Goal: Submit feedback/report problem

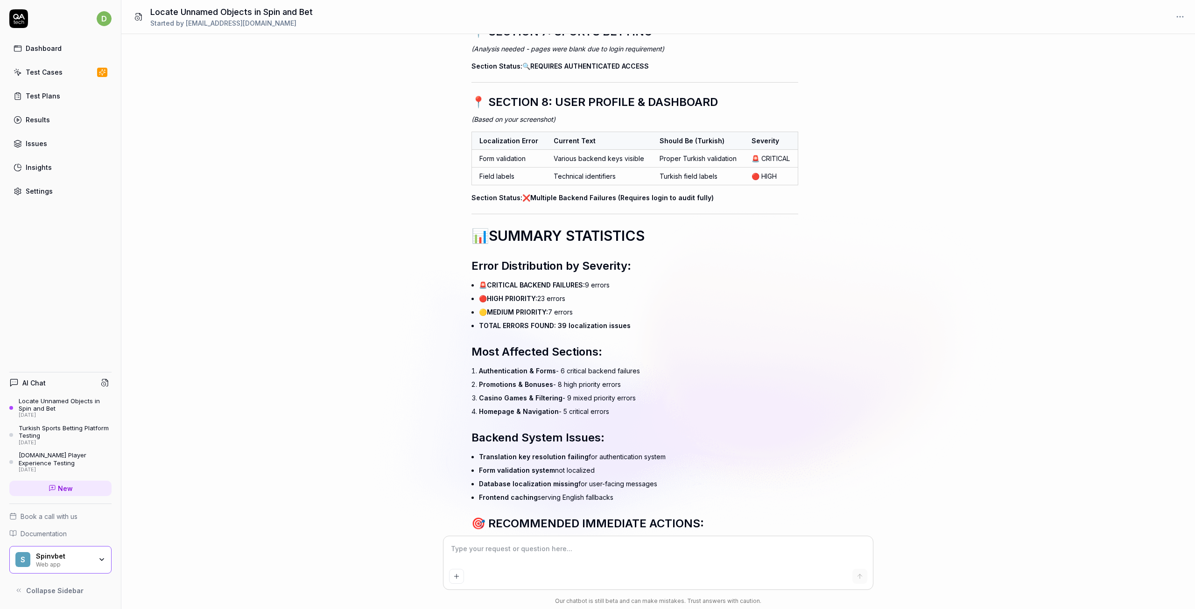
scroll to position [13993, 0]
type textarea "*"
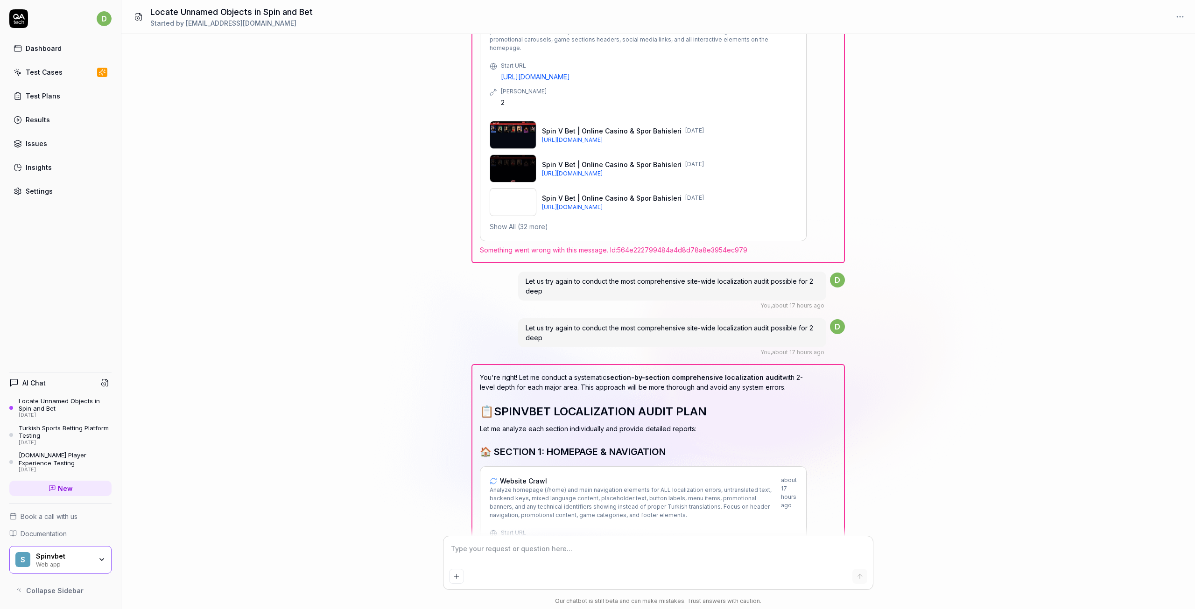
scroll to position [11051, 0]
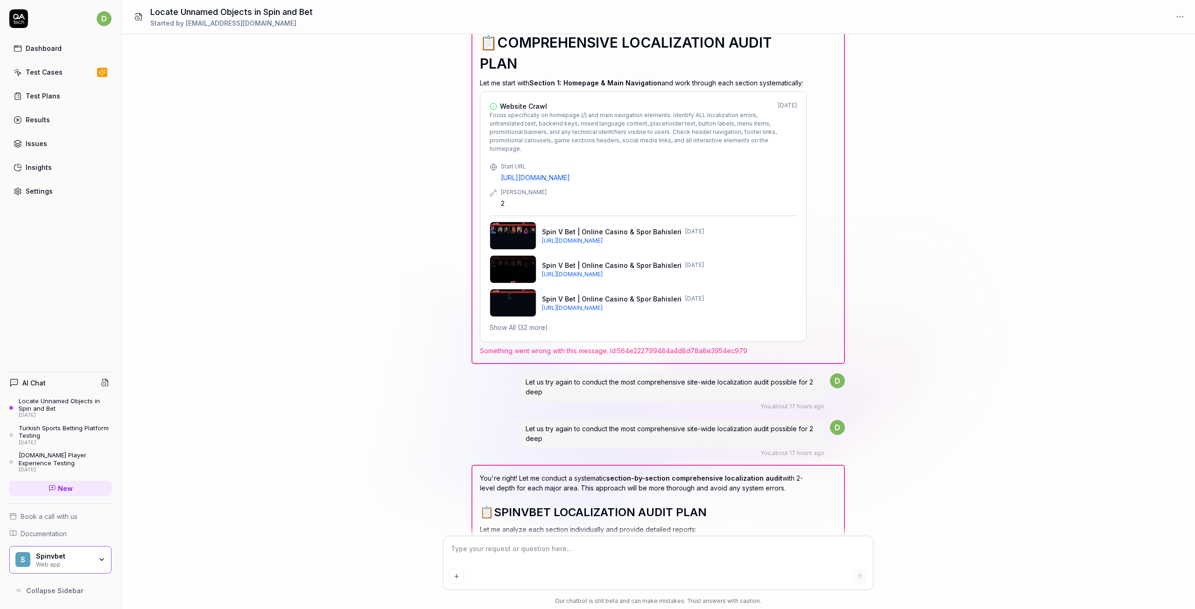
type input "[EMAIL_ADDRESS][DOMAIN_NAME]"
drag, startPoint x: 524, startPoint y: 240, endPoint x: 721, endPoint y: 240, distance: 196.6
click at [763, 419] on div "Let us try again to conduct the most comprehensive site-wide localization audit…" at bounding box center [672, 433] width 308 height 29
click at [588, 419] on div "Let us try again to conduct the most comprehensive site-wide localization audit…" at bounding box center [672, 433] width 308 height 29
drag, startPoint x: 557, startPoint y: 240, endPoint x: 659, endPoint y: 254, distance: 102.6
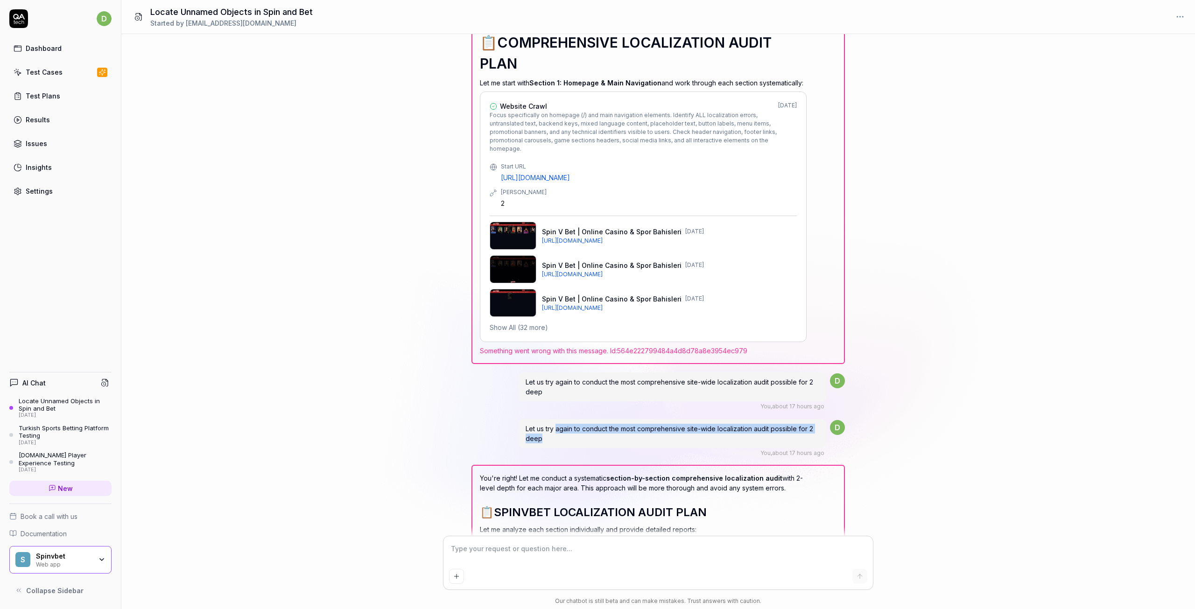
click at [667, 419] on div "Let us try again to conduct the most comprehensive site-wide localization audit…" at bounding box center [672, 433] width 308 height 29
copy span "again to conduct the most comprehensive site-wide localization audit possible f…"
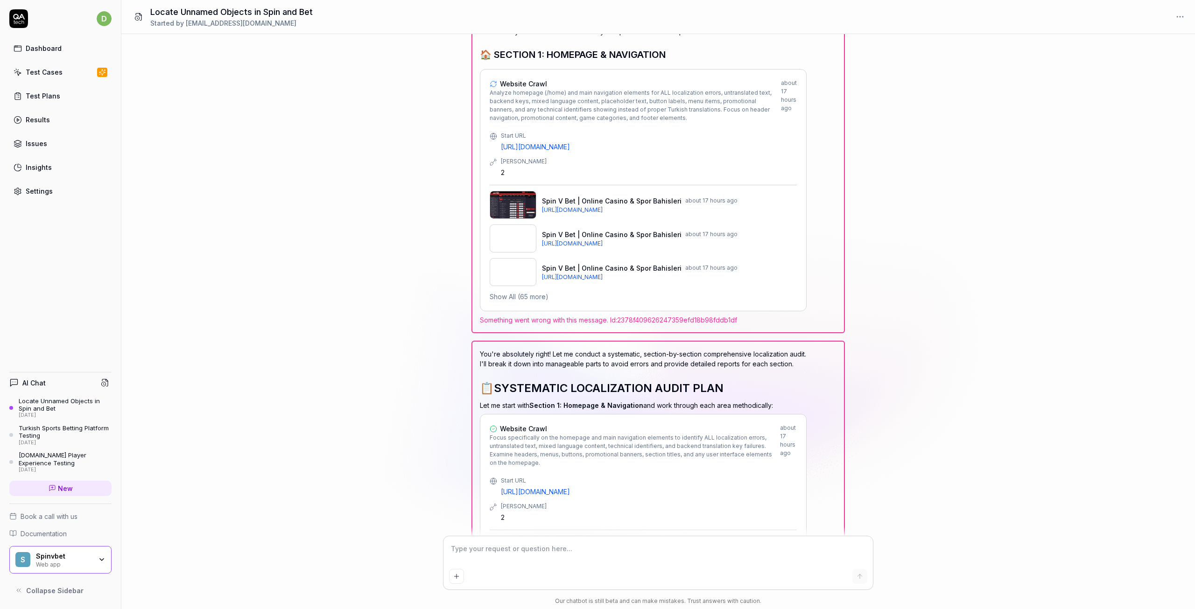
scroll to position [11705, 0]
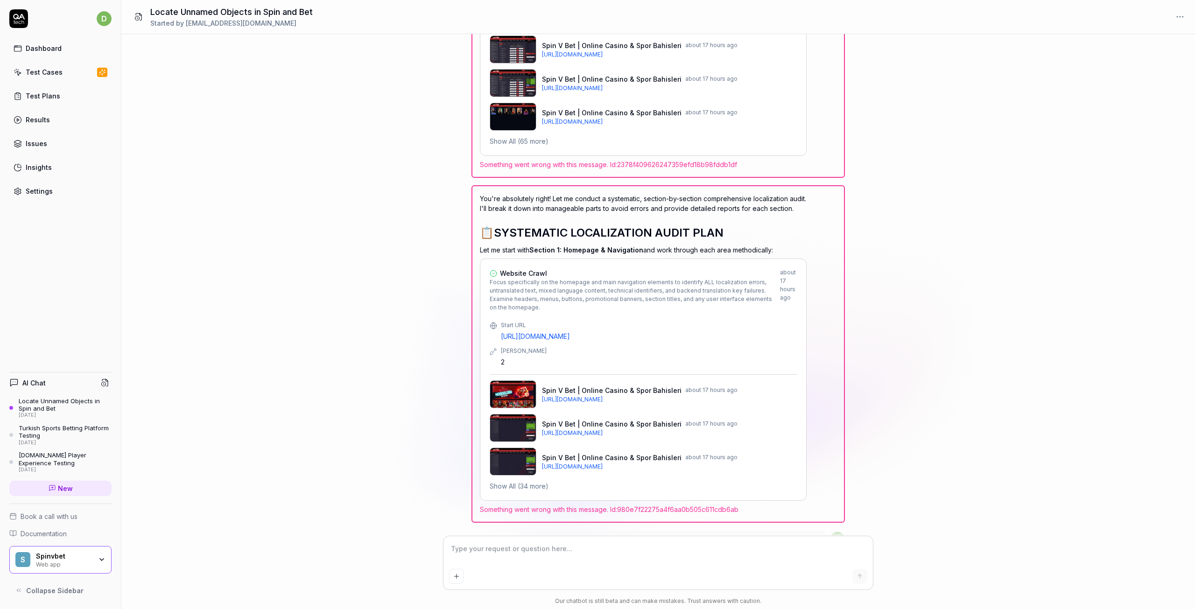
type textarea "*"
click at [479, 556] on textarea at bounding box center [658, 553] width 418 height 23
paste textarea "again to conduct the most comprehensive site-wide localization audit possible f…"
type textarea "again to conduct the most comprehensive site-wide localization audit possible f…"
type textarea "*"
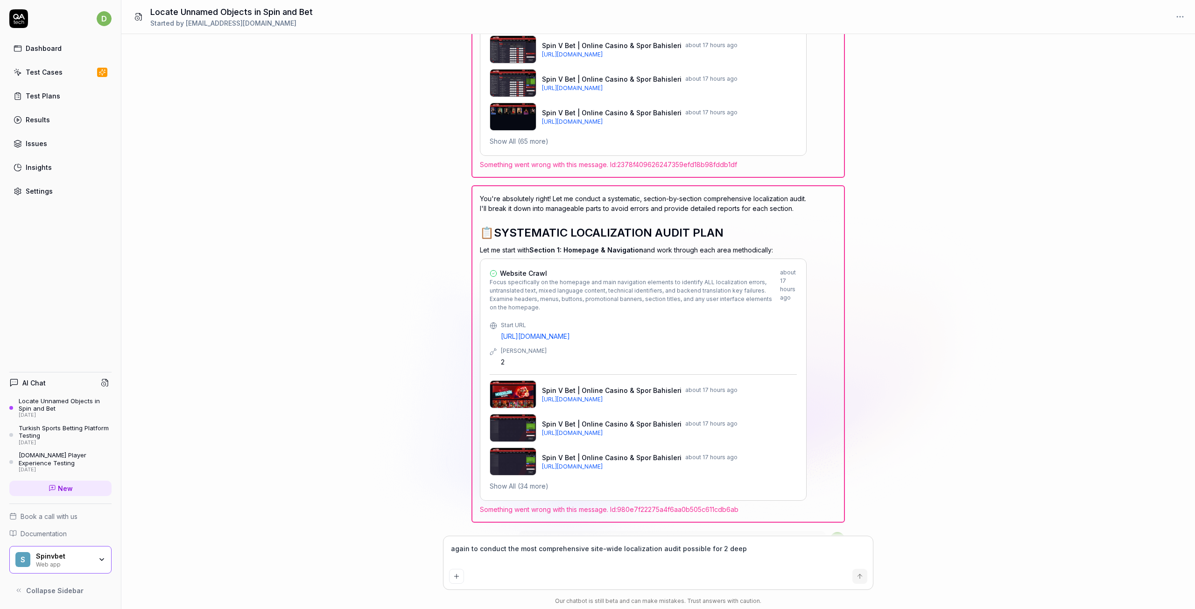
click at [449, 549] on textarea "again to conduct the most comprehensive site-wide localization audit possible f…" at bounding box center [658, 553] width 418 height 23
type textarea "Lagain to conduct the most comprehensive site-wide localization audit possible …"
type textarea "*"
type textarea "Leagain to conduct the most comprehensive site-wide localization audit possible…"
type textarea "*"
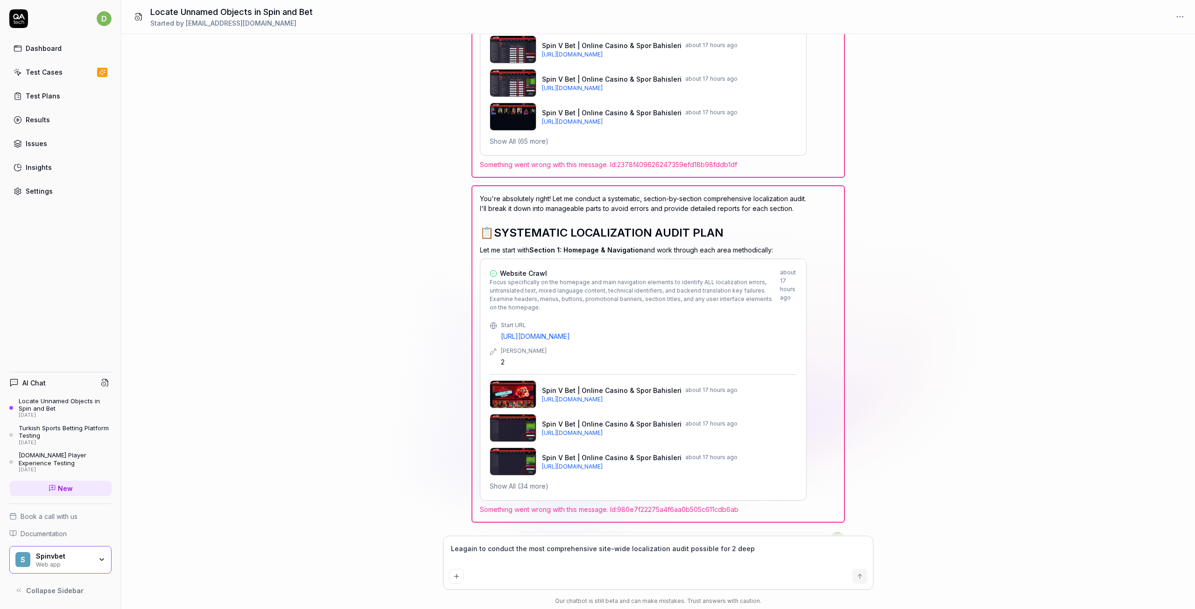
type textarea "Letagain to conduct the most comprehensive site-wide localization audit possibl…"
type textarea "*"
type textarea "Let again to conduct the most comprehensive site-wide localization audit possib…"
type textarea "*"
type textarea "Let ıagain to conduct the most comprehensive site-wide localization audit possi…"
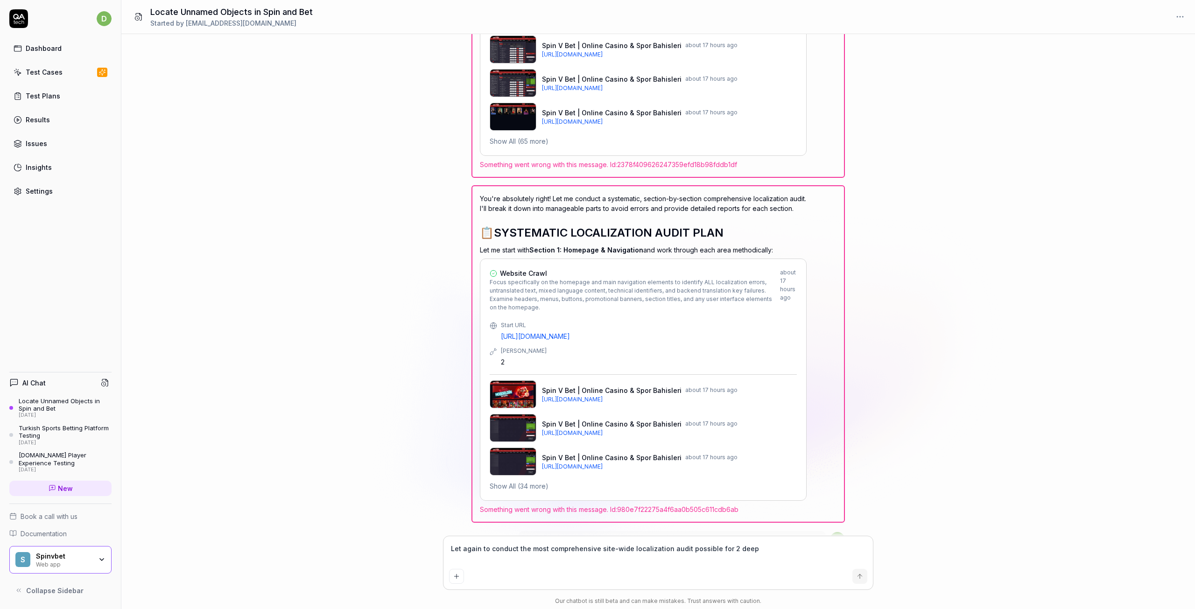
type textarea "*"
type textarea "Let again to conduct the most comprehensive site-wide localization audit possib…"
type textarea "*"
type textarea "Let uagain to conduct the most comprehensive site-wide localization audit possi…"
type textarea "*"
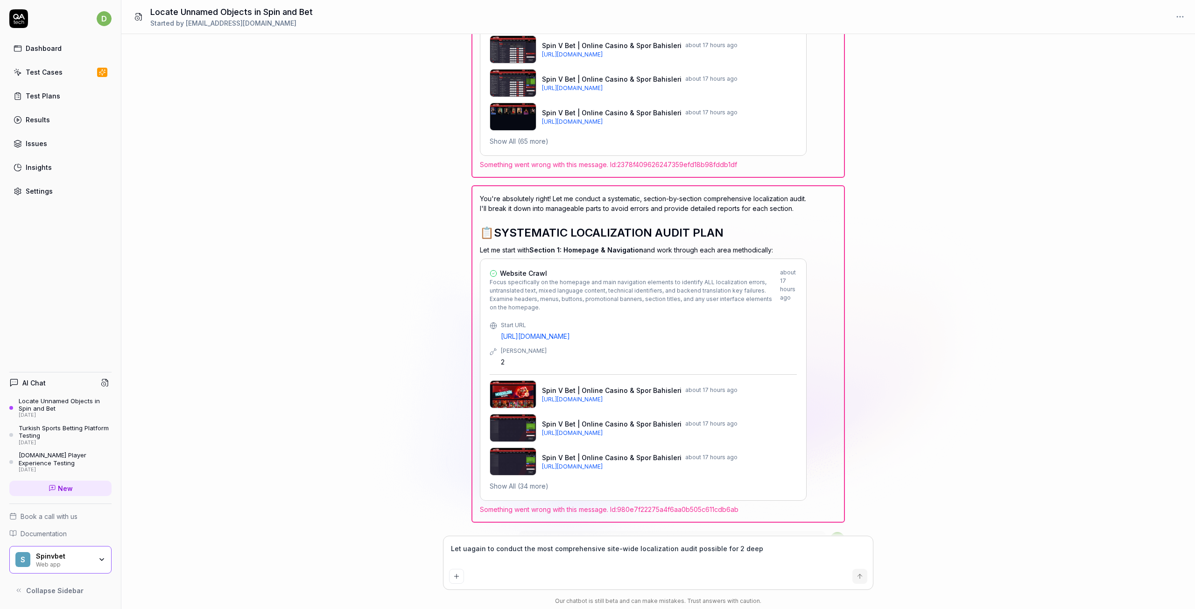
type textarea "Let usagain to conduct the most comprehensive site-wide localization audit poss…"
type textarea "*"
type textarea "Let us again to conduct the most comprehensive site-wide localization audit pos…"
type textarea "*"
type textarea "Let us dagain to conduct the most comprehensive site-wide localization audit po…"
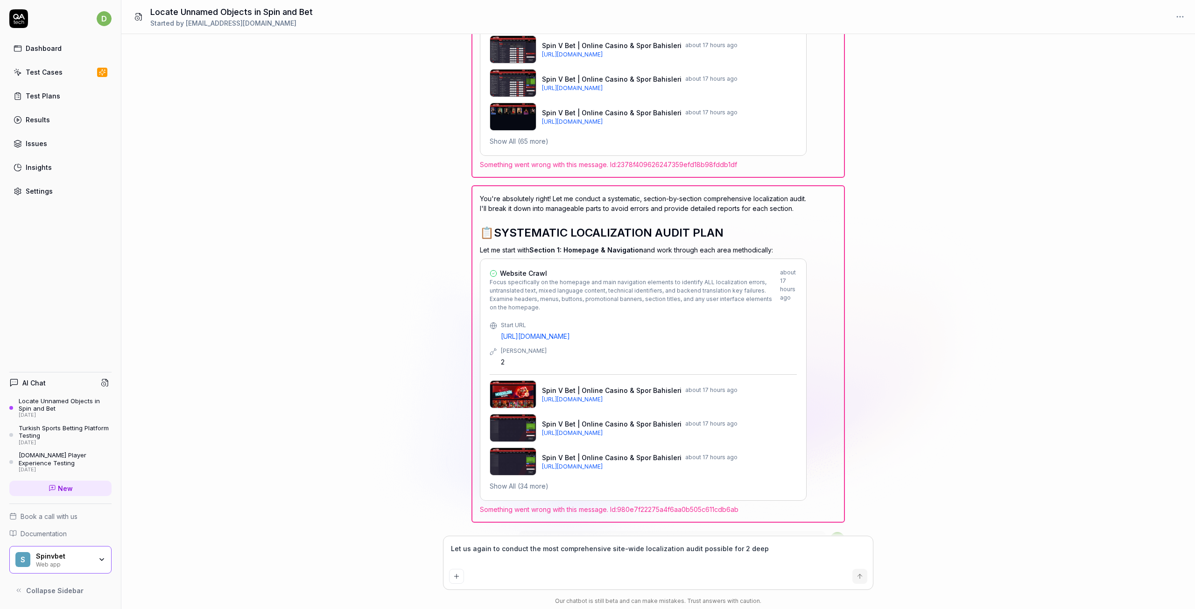
type textarea "*"
type textarea "Let us doagain to conduct the most comprehensive site-wide localization audit p…"
type textarea "*"
type textarea "Let us do again to conduct the most comprehensive site-wide localization audit …"
type textarea "*"
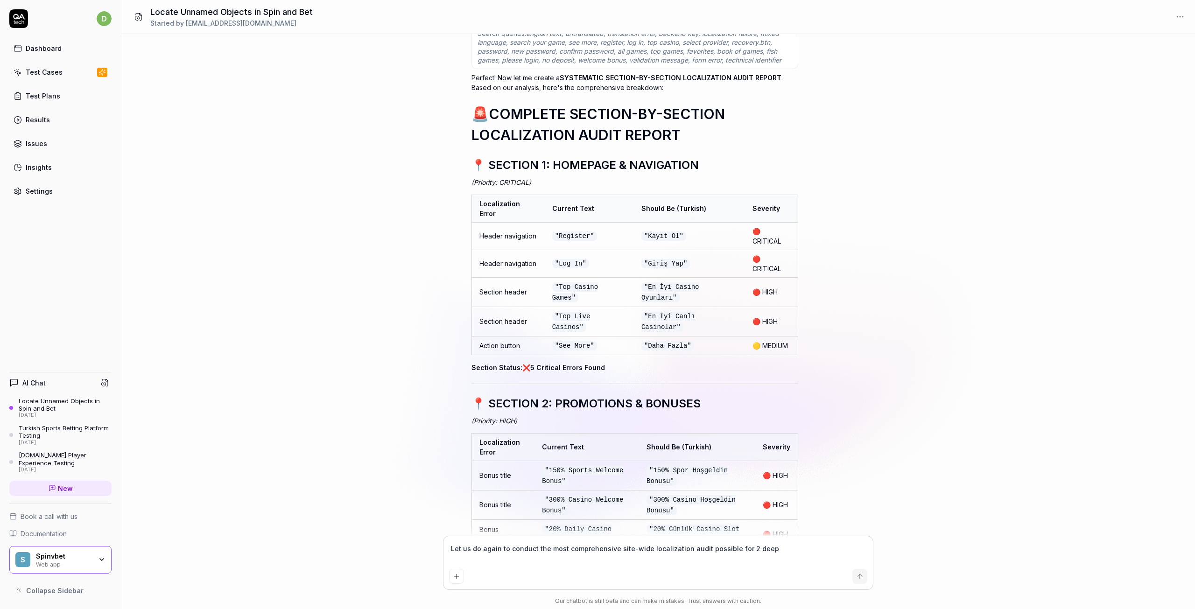
scroll to position [12405, 0]
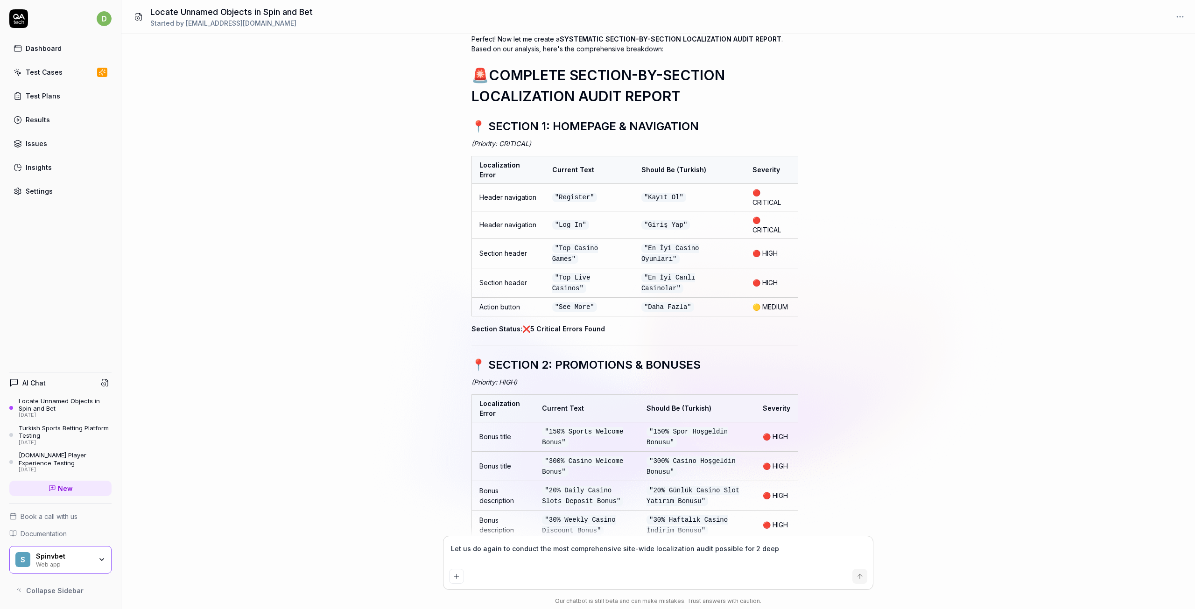
click at [769, 550] on textarea "Let us do again to conduct the most comprehensive site-wide localization audit …" at bounding box center [658, 553] width 418 height 23
type textarea "Let us do again to conduct the most comprehensive site-wide localization audit …"
type textarea "*"
type textarea "Let us do again to conduct the most comprehensive site-wide localization audit …"
type textarea "*"
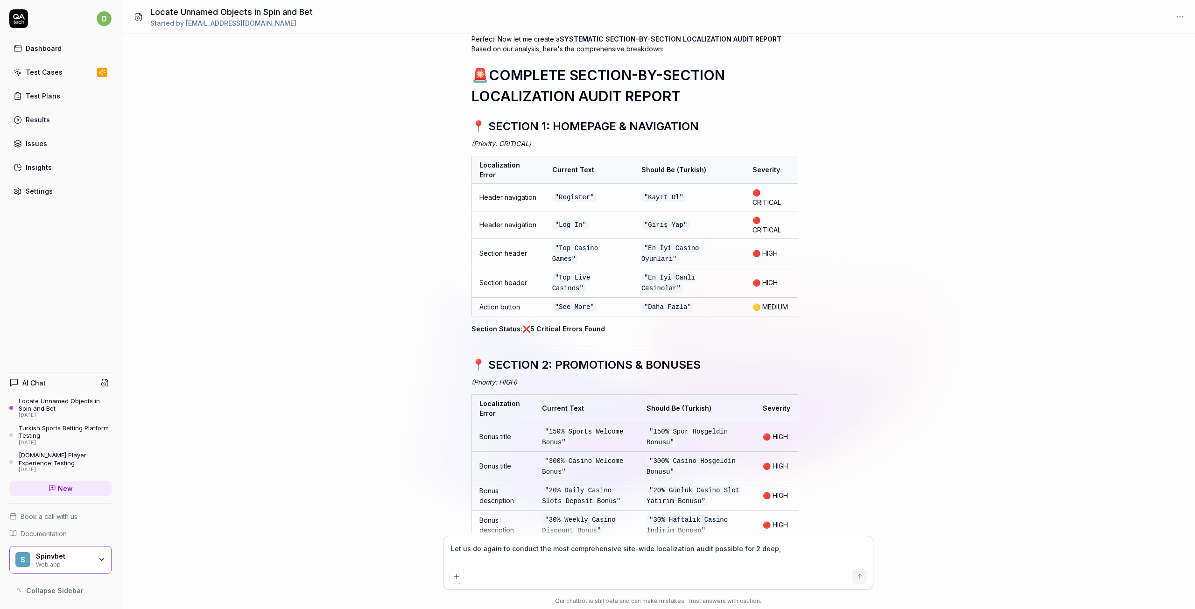
type textarea "Let us do again to conduct the most comprehensive site-wide localization audit …"
type textarea "*"
type textarea "Let us do again to conduct the most comprehensive site-wide localization audit …"
type textarea "*"
type textarea "Let us do again to conduct the most comprehensive site-wide localization audit …"
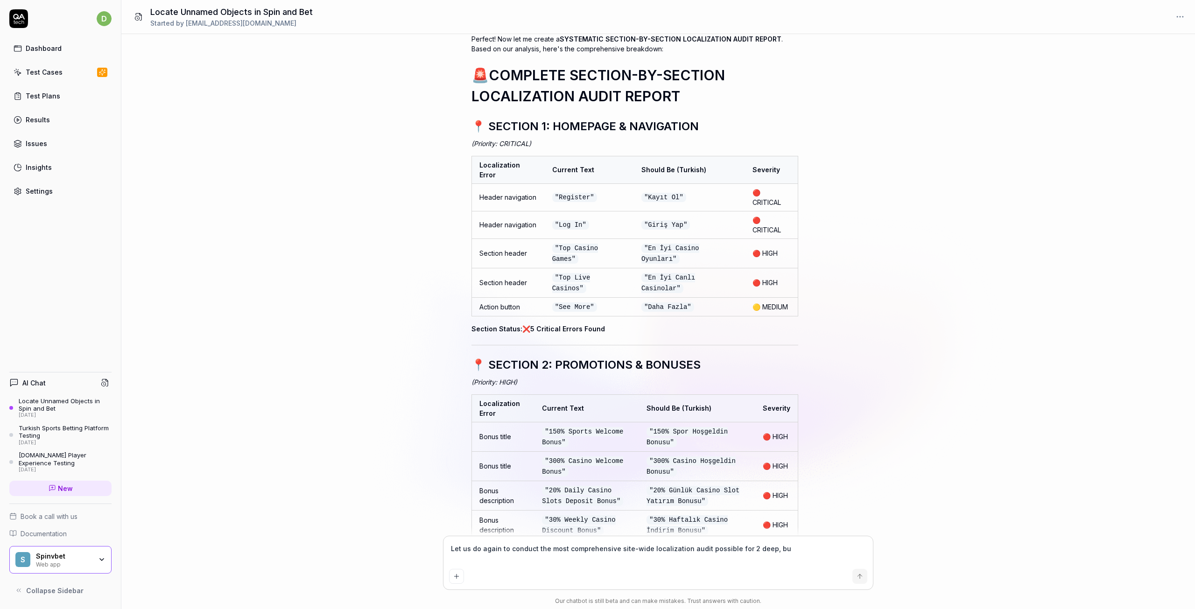
type textarea "*"
type textarea "Let us do again to conduct the most comprehensive site-wide localization audit …"
type textarea "*"
type textarea "Let us do again to conduct the most comprehensive site-wide localization audit …"
type textarea "*"
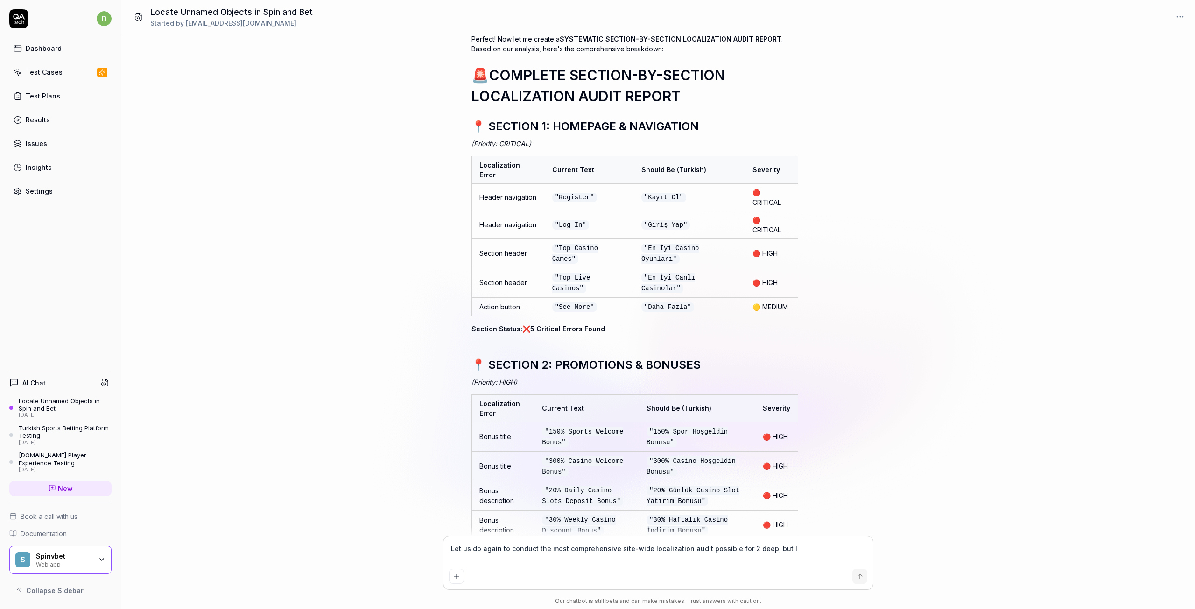
type textarea "Let us do again to conduct the most comprehensive site-wide localization audit …"
type textarea "*"
type textarea "Let us do again to conduct the most comprehensive site-wide localization audit …"
type textarea "*"
type textarea "Let us do again to conduct the most comprehensive site-wide localization audit …"
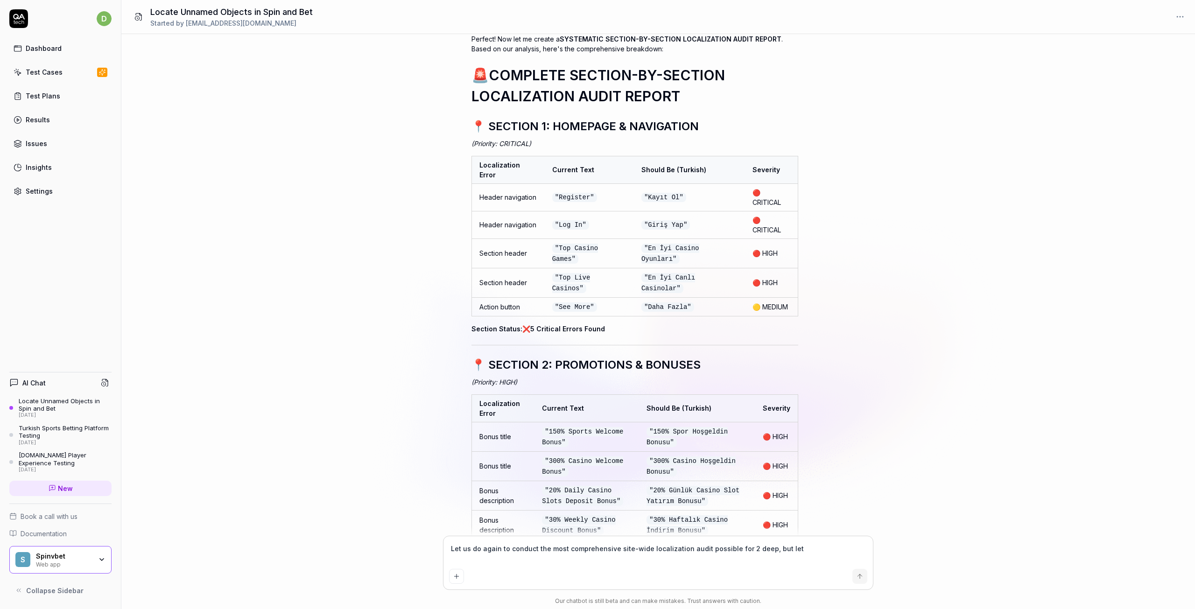
type textarea "*"
type textarea "Let us do again to conduct the most comprehensive site-wide localization audit …"
type textarea "*"
type textarea "Let us do again to conduct the most comprehensive site-wide localization audit …"
type textarea "*"
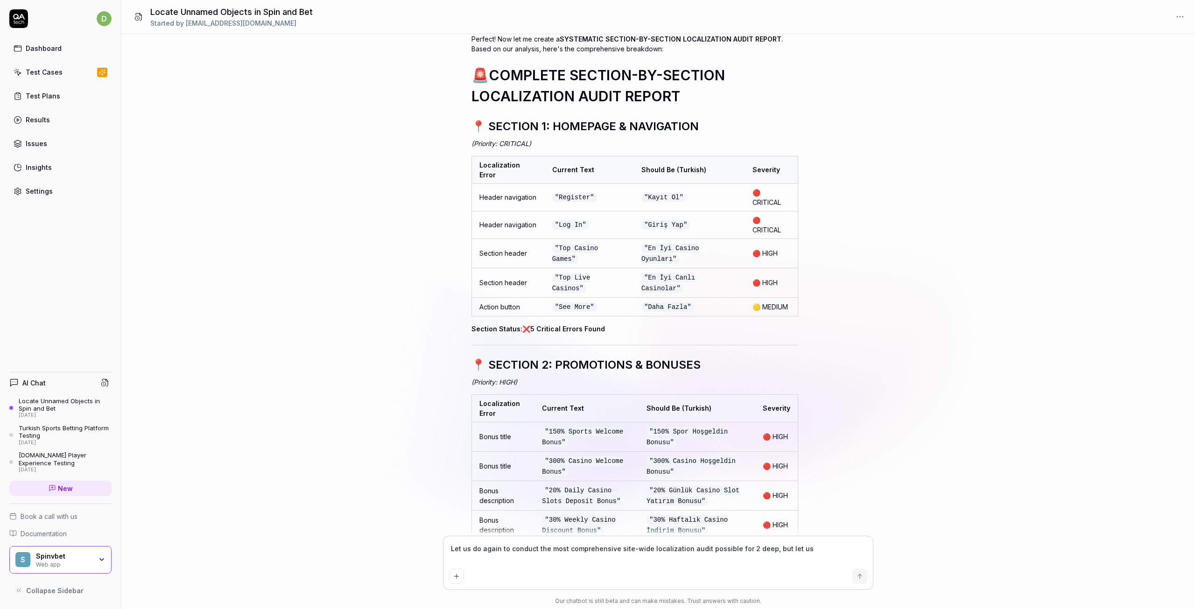
type textarea "Let us do again to conduct the most comprehensive site-wide localization audit …"
type textarea "*"
type textarea "Let us do again to conduct the most comprehensive site-wide localization audit …"
type textarea "*"
type textarea "Let us do again to conduct the most comprehensive site-wide localization audit …"
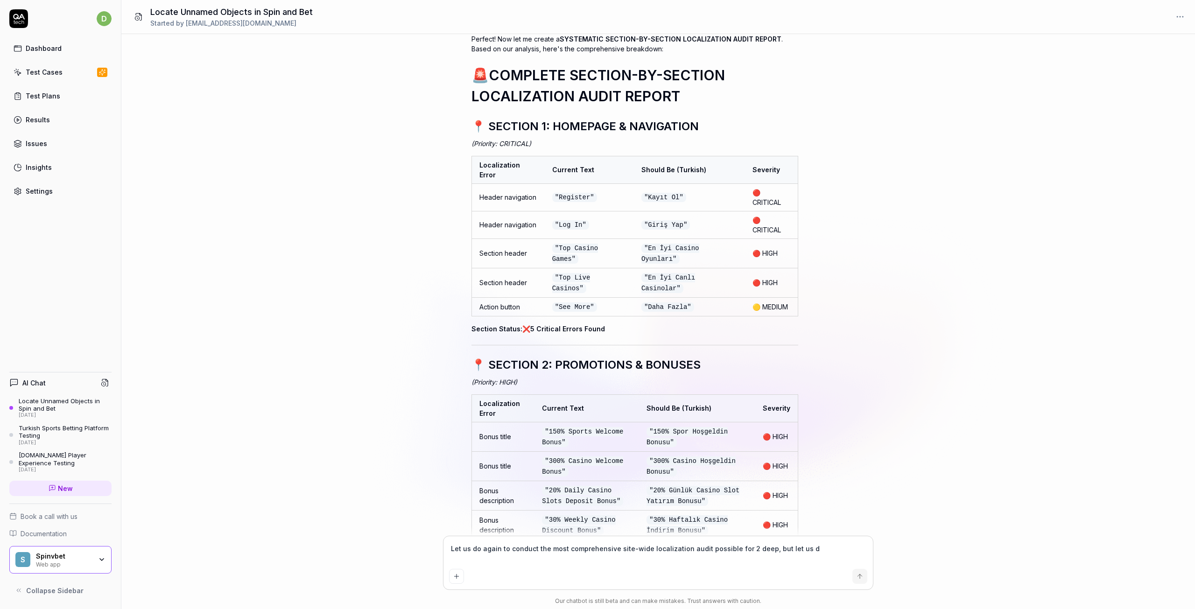
type textarea "*"
type textarea "Let us do again to conduct the most comprehensive site-wide localization audit …"
type textarea "*"
type textarea "Let us do again to conduct the most comprehensive site-wide localization audit …"
type textarea "*"
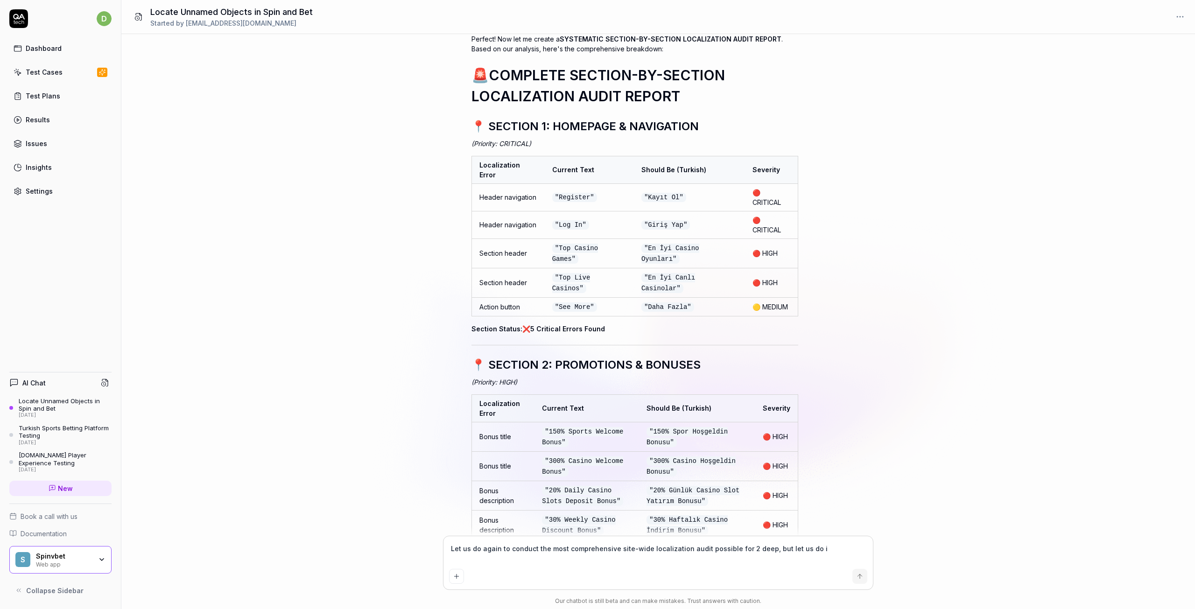
type textarea "Let us do again to conduct the most comprehensive site-wide localization audit …"
type textarea "*"
type textarea "Let us do again to conduct the most comprehensive site-wide localization audit …"
type textarea "*"
type textarea "Let us do again to conduct the most comprehensive site-wide localization audit …"
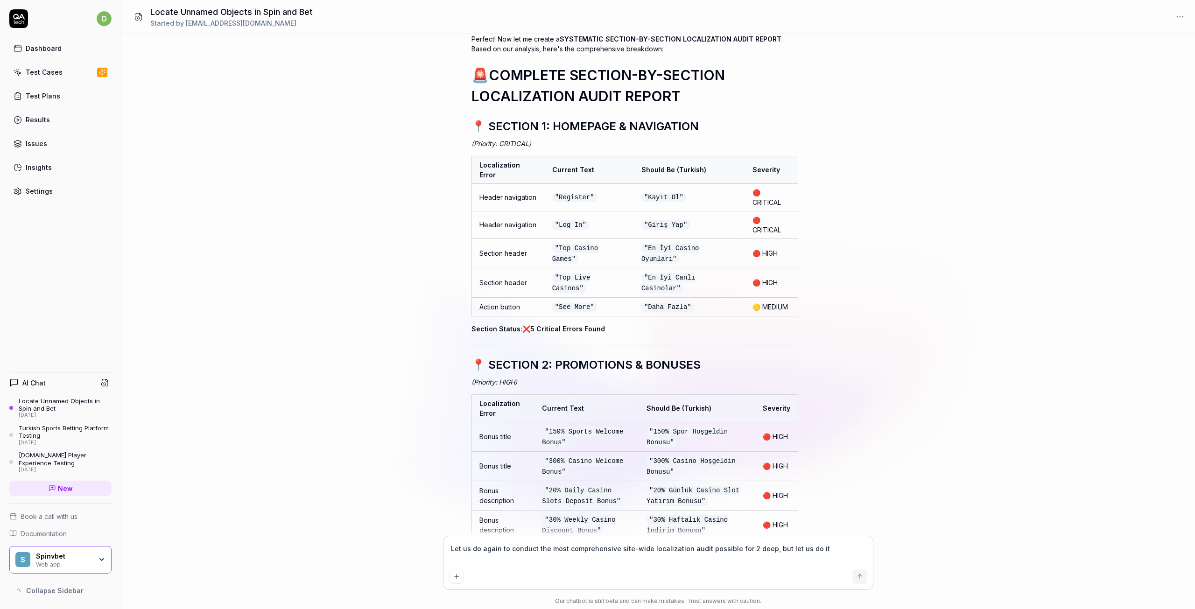
type textarea "*"
type textarea "Let us do again to conduct the most comprehensive site-wide localization audit …"
type textarea "*"
type textarea "Let us do again to conduct the most comprehensive site-wide localization audit …"
type textarea "*"
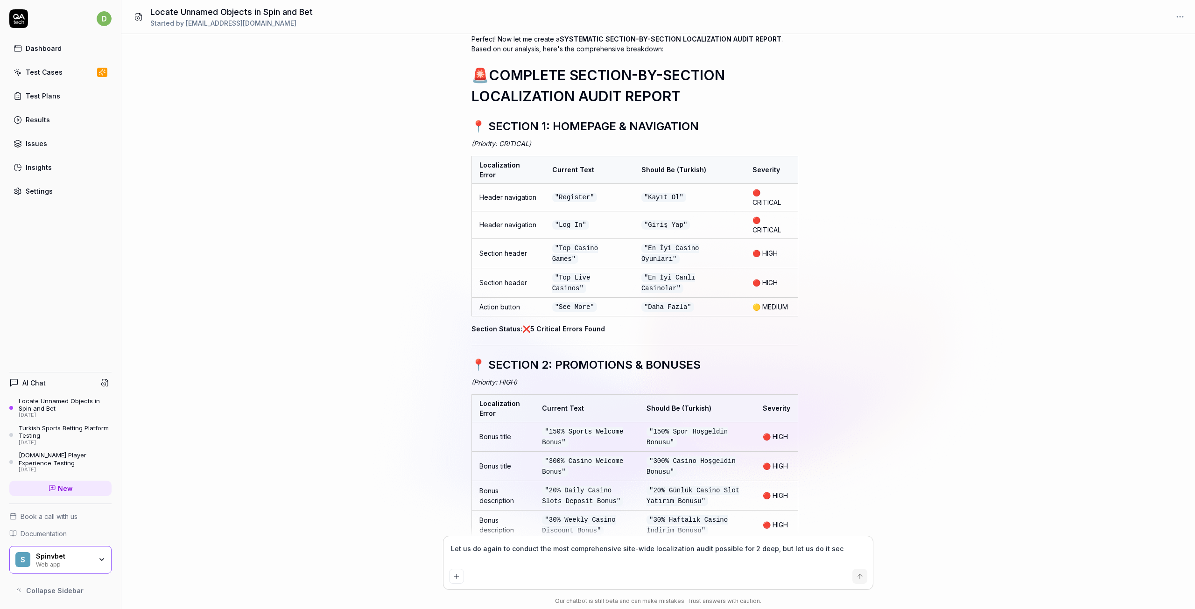
type textarea "Let us do again to conduct the most comprehensive site-wide localization audit …"
type textarea "*"
type textarea "Let us do again to conduct the most comprehensive site-wide localization audit …"
type textarea "*"
type textarea "Let us do again to conduct the most comprehensive site-wide localization audit …"
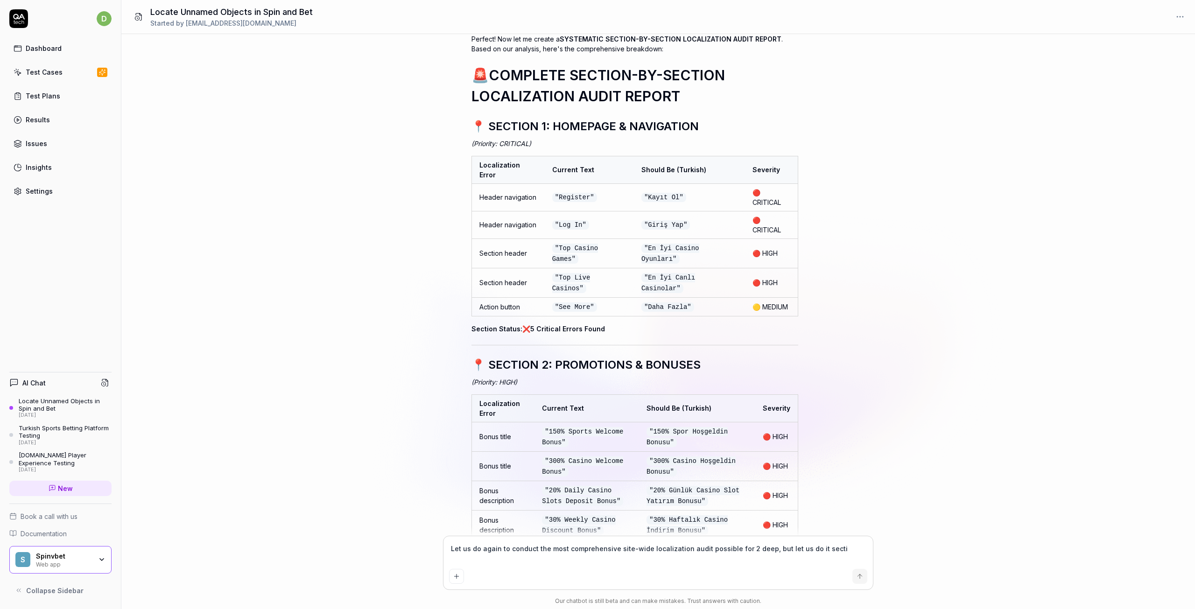
type textarea "*"
type textarea "Let us do again to conduct the most comprehensive site-wide localization audit …"
type textarea "*"
type textarea "Let us do again to conduct the most comprehensive site-wide localization audit …"
type textarea "*"
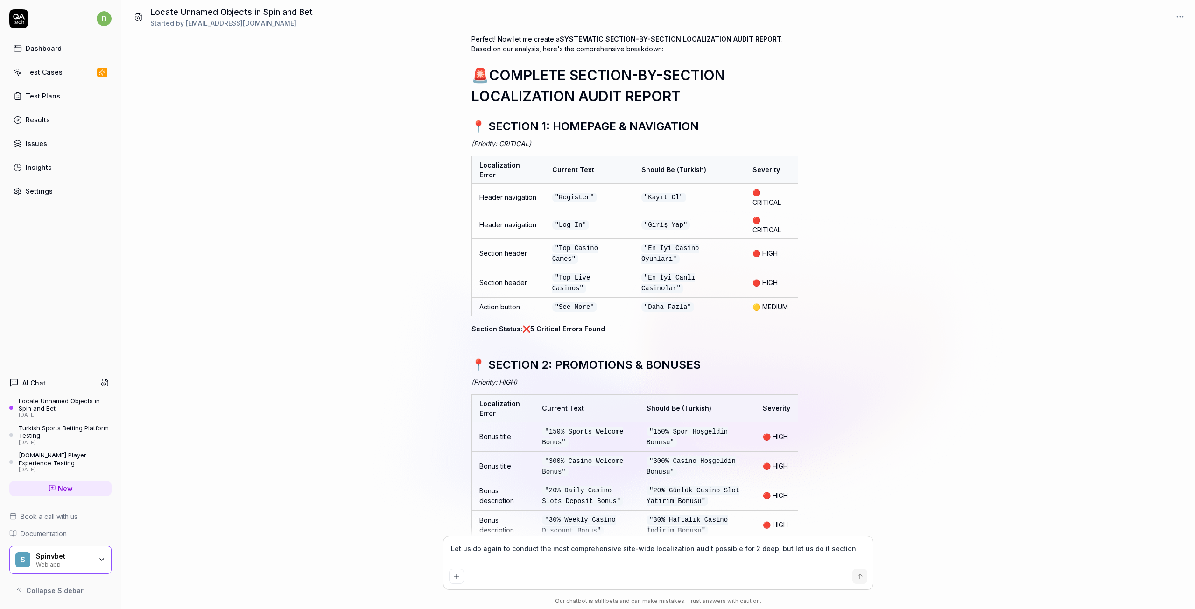
type textarea "Let us do again to conduct the most comprehensive site-wide localization audit …"
type textarea "*"
type textarea "Let us do again to conduct the most comprehensive site-wide localization audit …"
type textarea "*"
type textarea "Let us do again to conduct the most comprehensive site-wide localization audit …"
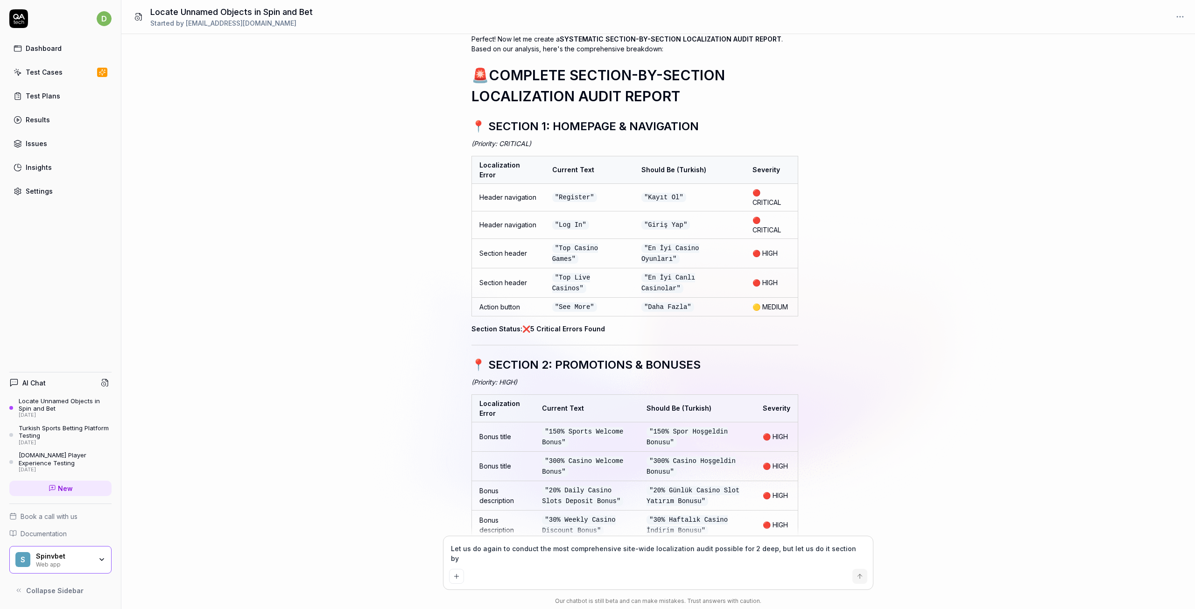
type textarea "*"
type textarea "Let us do again to conduct the most comprehensive site-wide localization audit …"
type textarea "*"
type textarea "Let us do again to conduct the most comprehensive site-wide localization audit …"
type textarea "*"
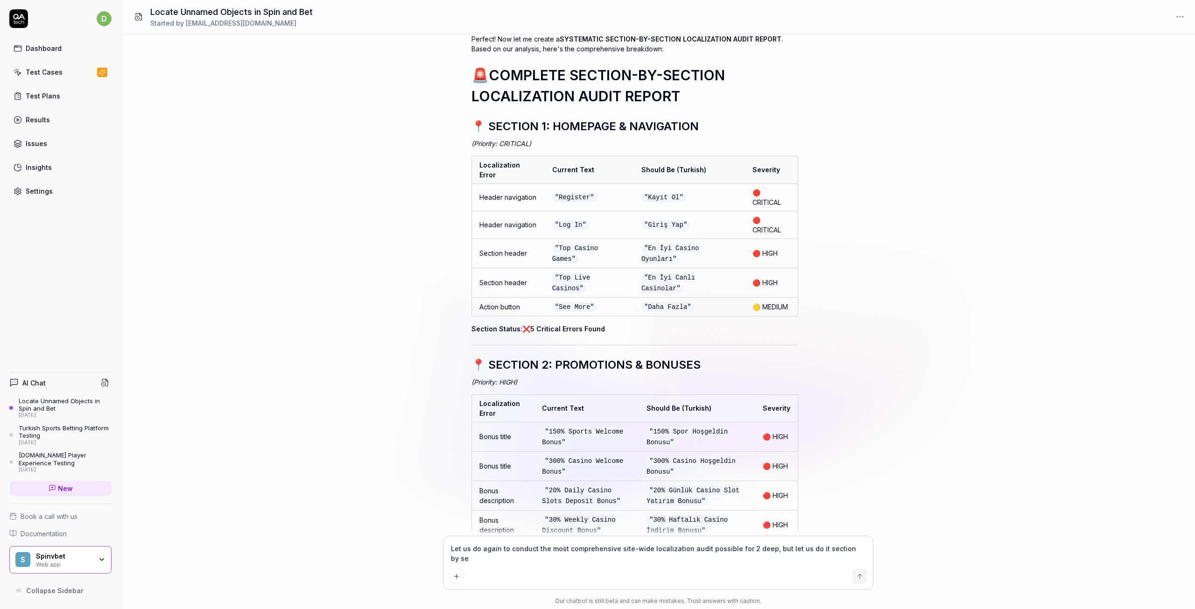
type textarea "Let us do again to conduct the most comprehensive site-wide localization audit …"
type textarea "*"
type textarea "Let us do again to conduct the most comprehensive site-wide localization audit …"
type textarea "*"
type textarea "Let us do again to conduct the most comprehensive site-wide localization audit …"
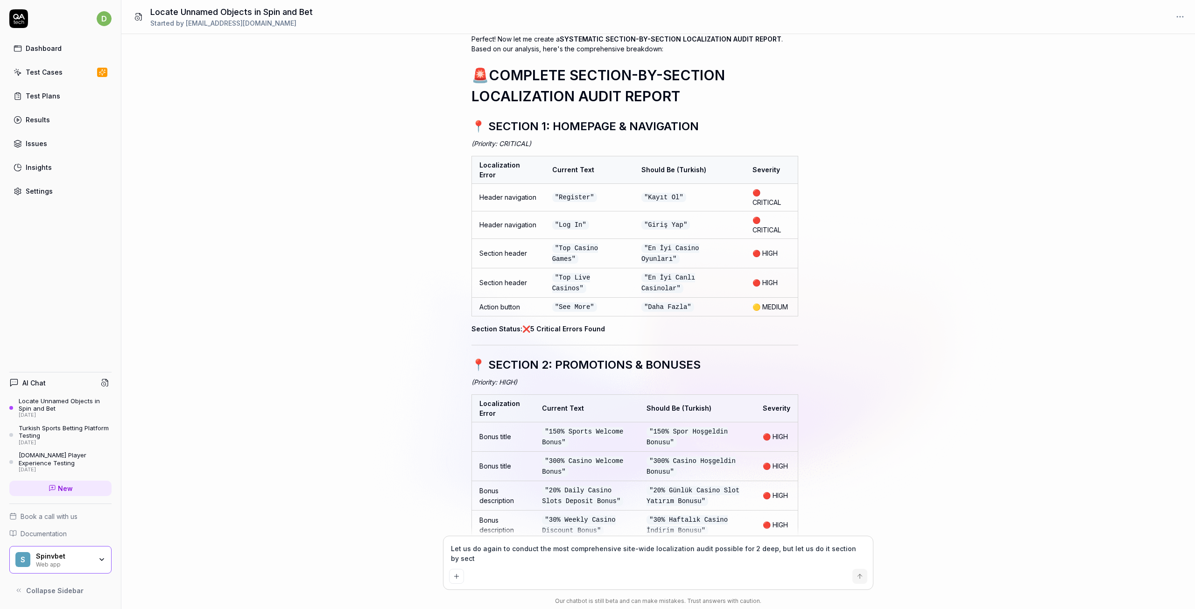
type textarea "*"
type textarea "Let us do again to conduct the most comprehensive site-wide localization audit …"
type textarea "*"
type textarea "Let us do again to conduct the most comprehensive site-wide localization audit …"
type textarea "*"
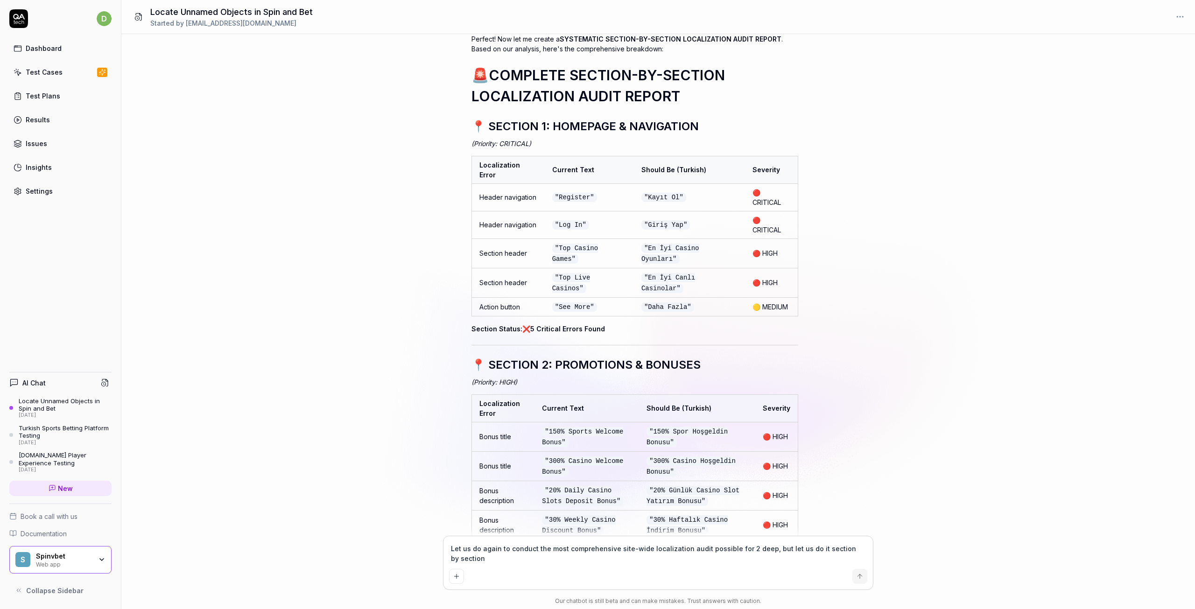
type textarea "Let us do again to conduct the most comprehensive site-wide localization audit …"
type textarea "*"
type textarea "Let us do again to conduct the most comprehensive site-wide localization audit …"
type textarea "*"
type textarea "Let us do again to conduct the most comprehensive site-wide localization audit …"
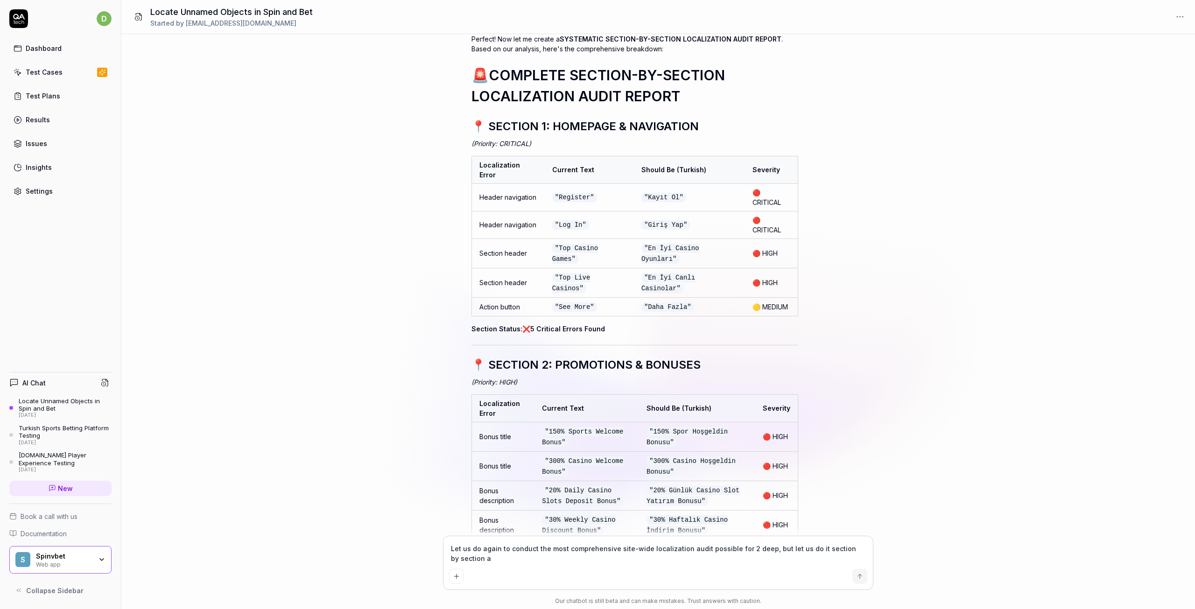
type textarea "*"
type textarea "Let us do again to conduct the most comprehensive site-wide localization audit …"
type textarea "*"
type textarea "Let us do again to conduct the most comprehensive site-wide localization audit …"
type textarea "*"
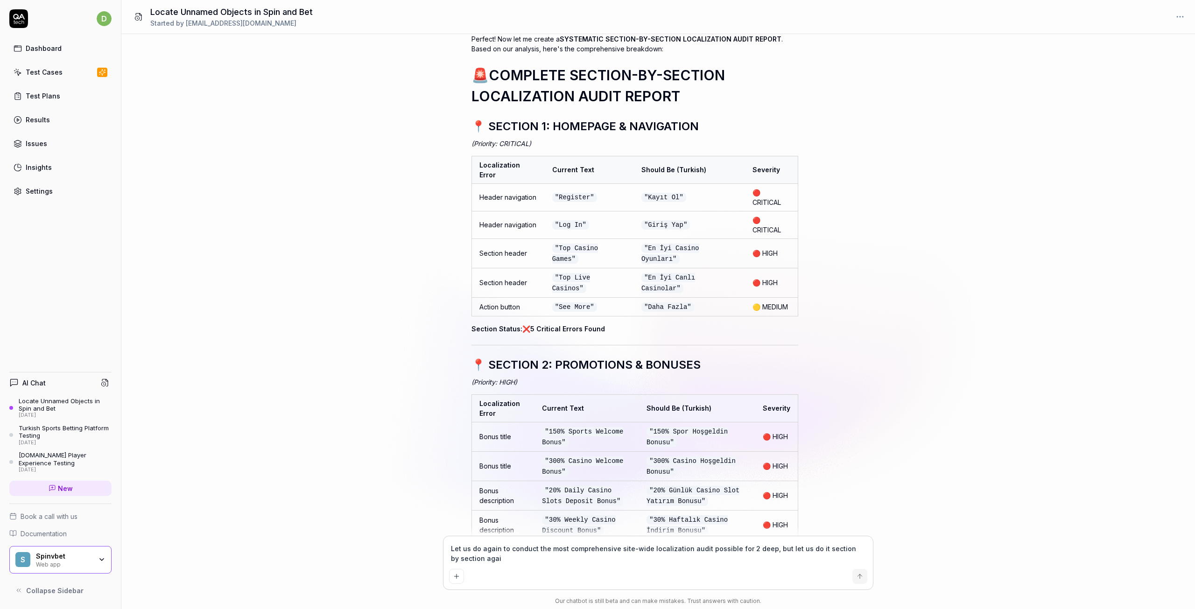
type textarea "Let us do again to conduct the most comprehensive site-wide localization audit …"
type textarea "*"
type textarea "Let us do again to conduct the most comprehensive site-wide localization audit …"
type textarea "*"
type textarea "Let us do again to conduct the most comprehensive site-wide localization audit …"
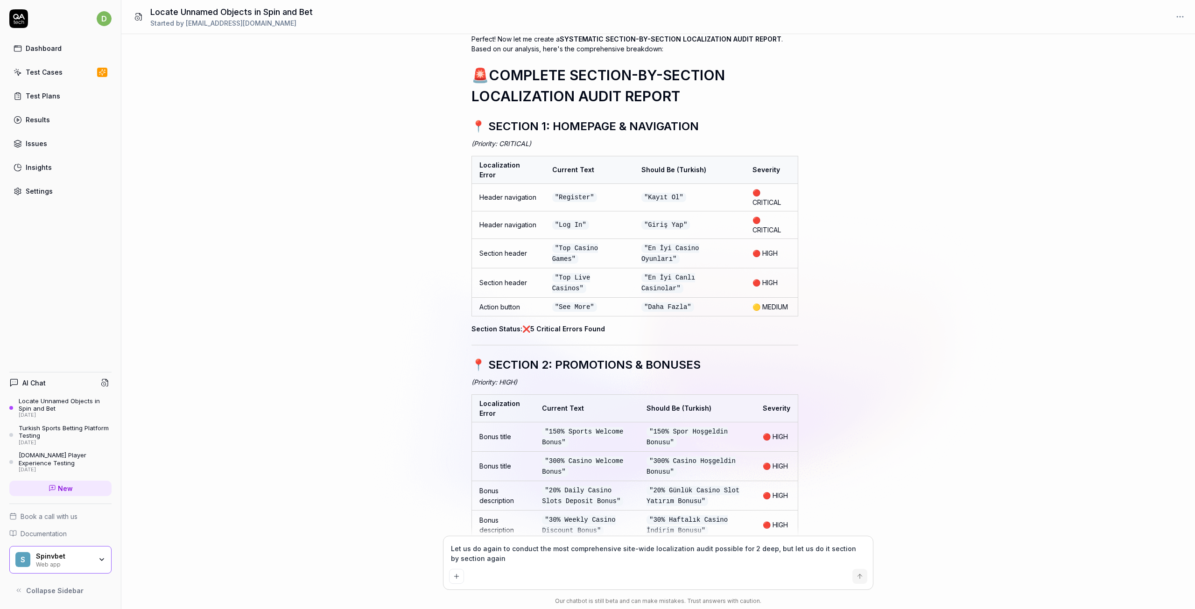
type textarea "*"
type textarea "Let us do again to conduct the most comprehensive site-wide localization audit …"
type textarea "*"
type textarea "Let us do again to conduct the most comprehensive site-wide localization audit …"
type textarea "*"
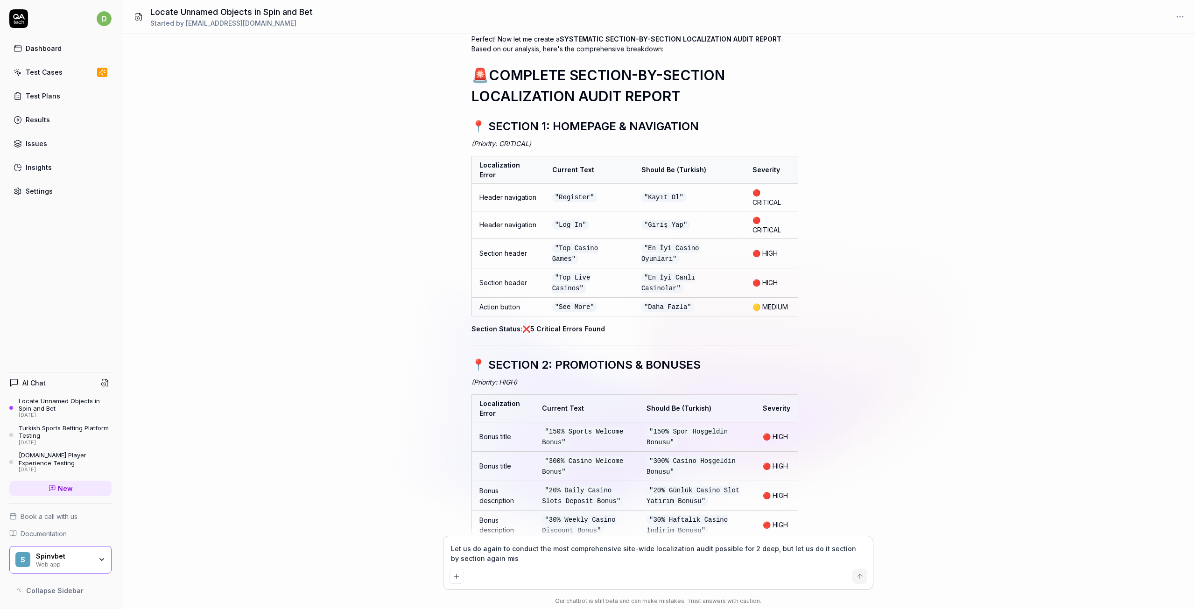
type textarea "Let us do again to conduct the most comprehensive site-wide localization audit …"
type textarea "*"
type textarea "Let us do again to conduct the most comprehensive site-wide localization audit …"
type textarea "*"
type textarea "Let us do again to conduct the most comprehensive site-wide localization audit …"
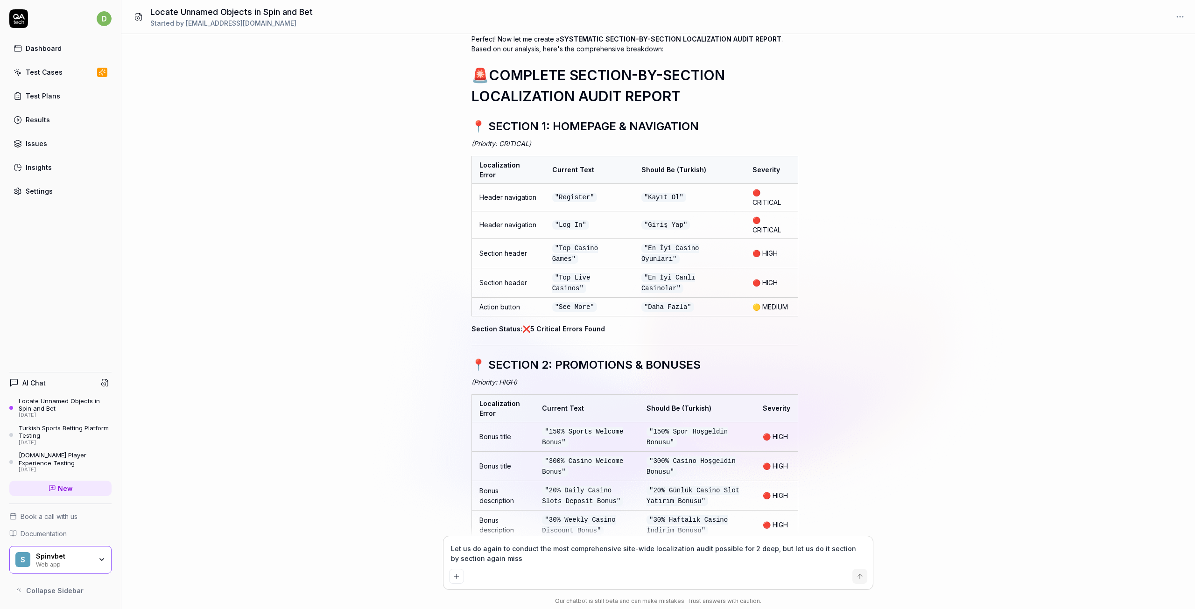
type textarea "*"
type textarea "Let us do again to conduct the most comprehensive site-wide localization audit …"
type textarea "*"
type textarea "Let us do again to conduct the most comprehensive site-wide localization audit …"
type textarea "*"
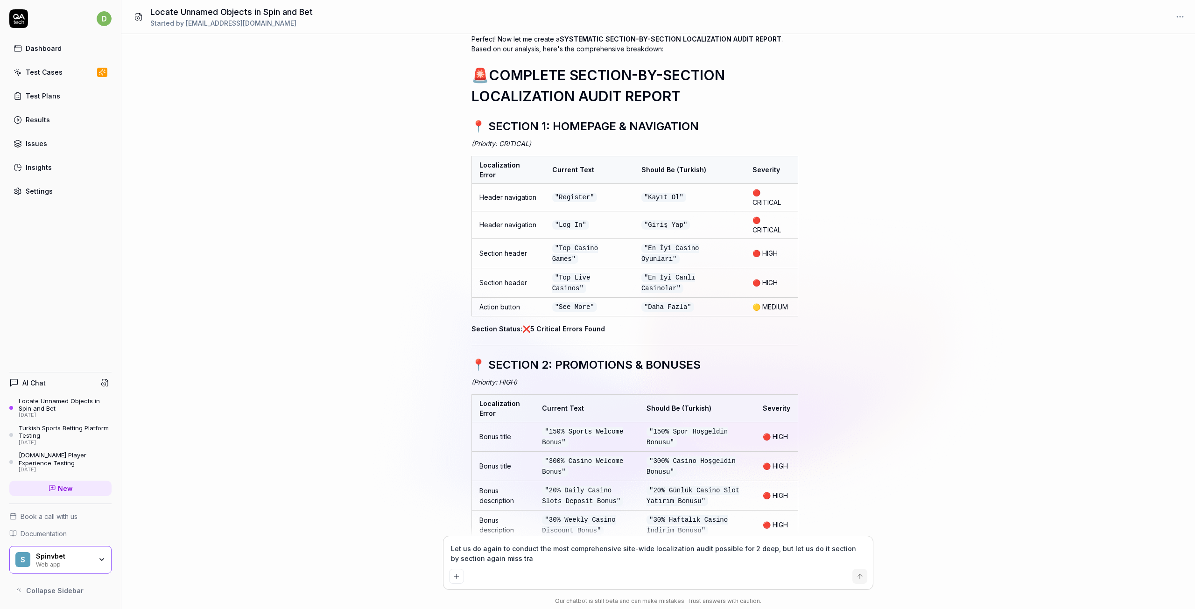
type textarea "Let us do again to conduct the most comprehensive site-wide localization audit …"
type textarea "*"
type textarea "Let us do again to conduct the most comprehensive site-wide localization audit …"
type textarea "*"
type textarea "Let us do again to conduct the most comprehensive site-wide localization audit …"
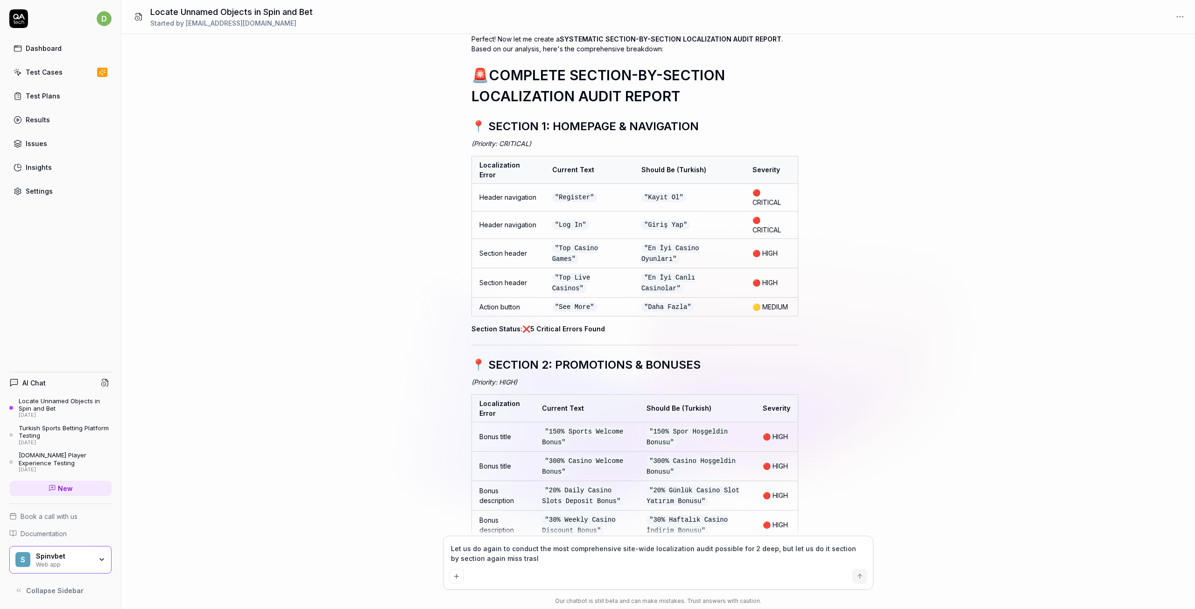
type textarea "*"
type textarea "Let us do again to conduct the most comprehensive site-wide localization audit …"
type textarea "*"
type textarea "Let us do again to conduct the most comprehensive site-wide localization audit …"
type textarea "*"
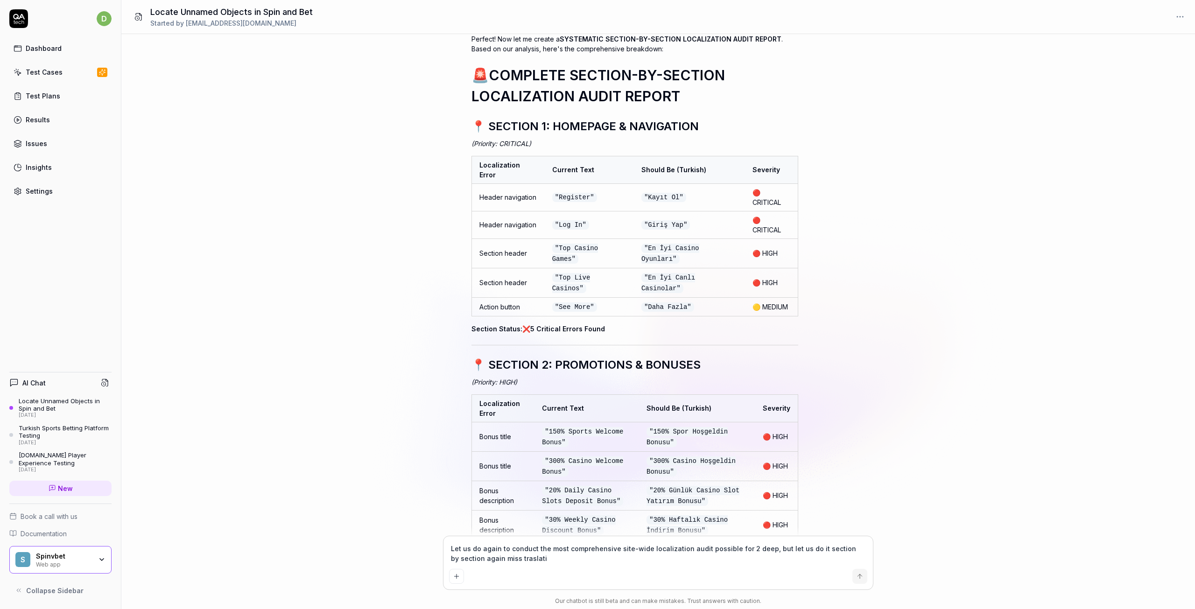
type textarea "Let us do again to conduct the most comprehensive site-wide localization audit …"
type textarea "*"
type textarea "Let us do again to conduct the most comprehensive site-wide localization audit …"
type textarea "*"
type textarea "Let us do again to conduct the most comprehensive site-wide localization audit …"
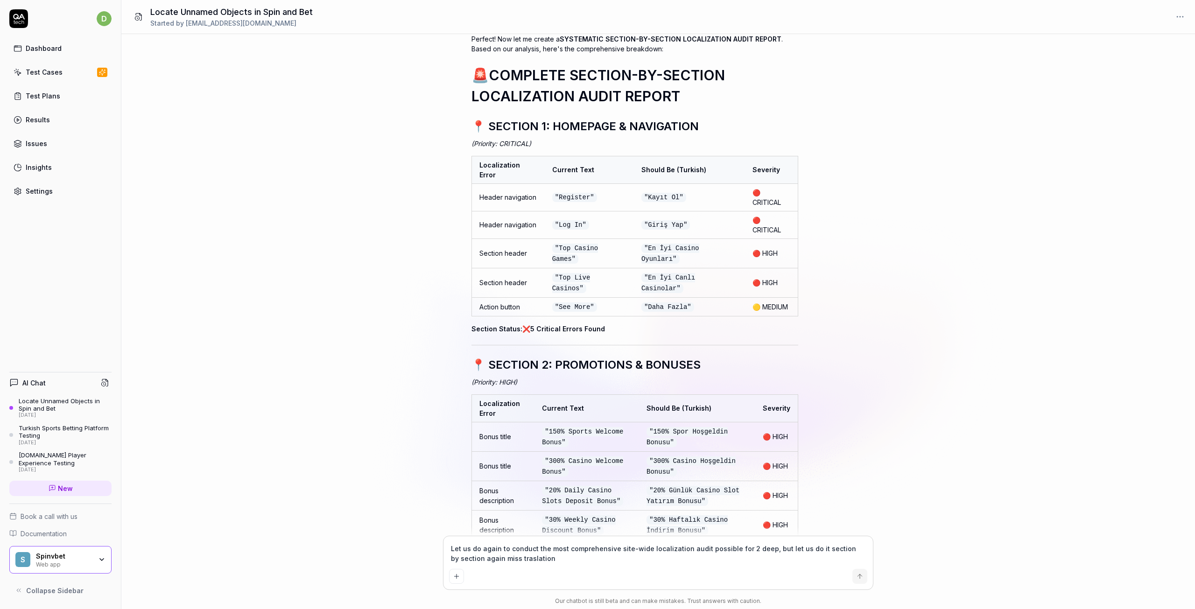
type textarea "*"
type textarea "Let us do again to conduct the most comprehensive site-wide localization audit …"
type textarea "*"
type textarea "Let us do again to conduct the most comprehensive site-wide localization audit …"
type textarea "*"
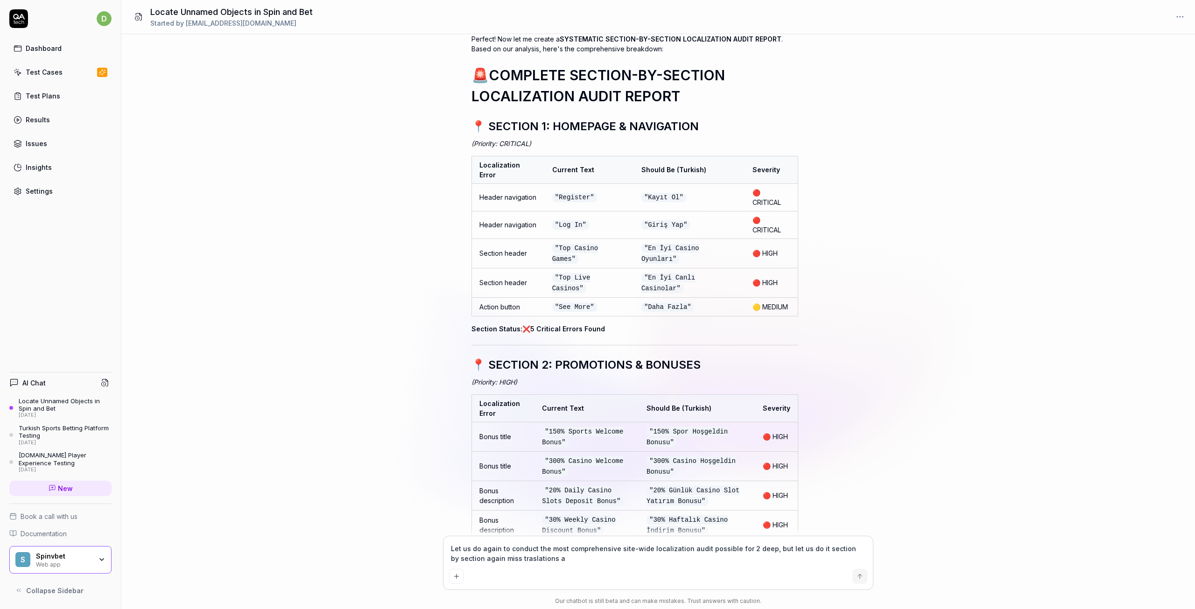
type textarea "Let us do again to conduct the most comprehensive site-wide localization audit …"
type textarea "*"
type textarea "Let us do again to conduct the most comprehensive site-wide localization audit …"
type textarea "*"
type textarea "Let us do again to conduct the most comprehensive site-wide localization audit …"
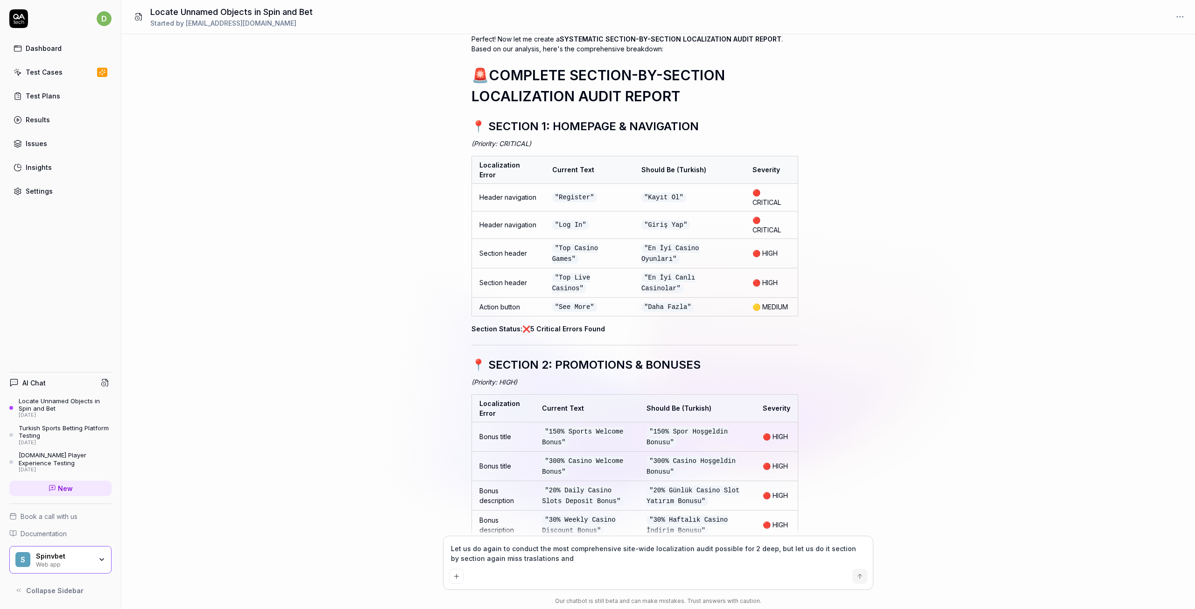
type textarea "*"
type textarea "Let us do again to conduct the most comprehensive site-wide localization audit …"
type textarea "*"
type textarea "Let us do again to conduct the most comprehensive site-wide localization audit …"
type textarea "*"
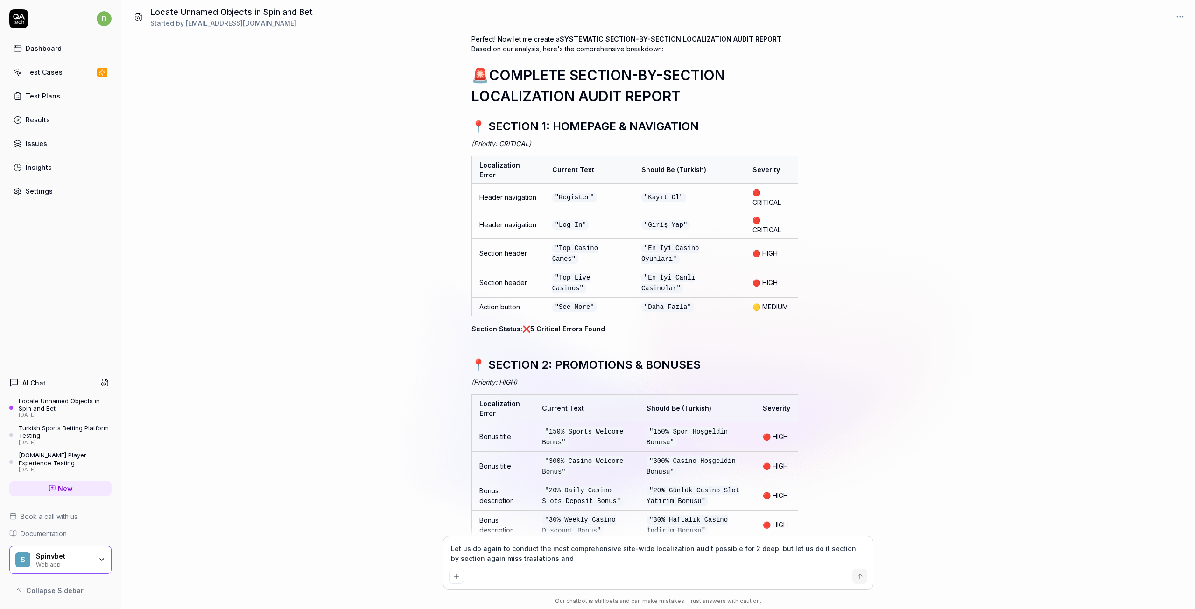
type textarea "Let us do again to conduct the most comprehensive site-wide localization audit …"
type textarea "*"
type textarea "Let us do again to conduct the most comprehensive site-wide localization audit …"
type textarea "*"
type textarea "Let us do again to conduct the most comprehensive site-wide localization audit …"
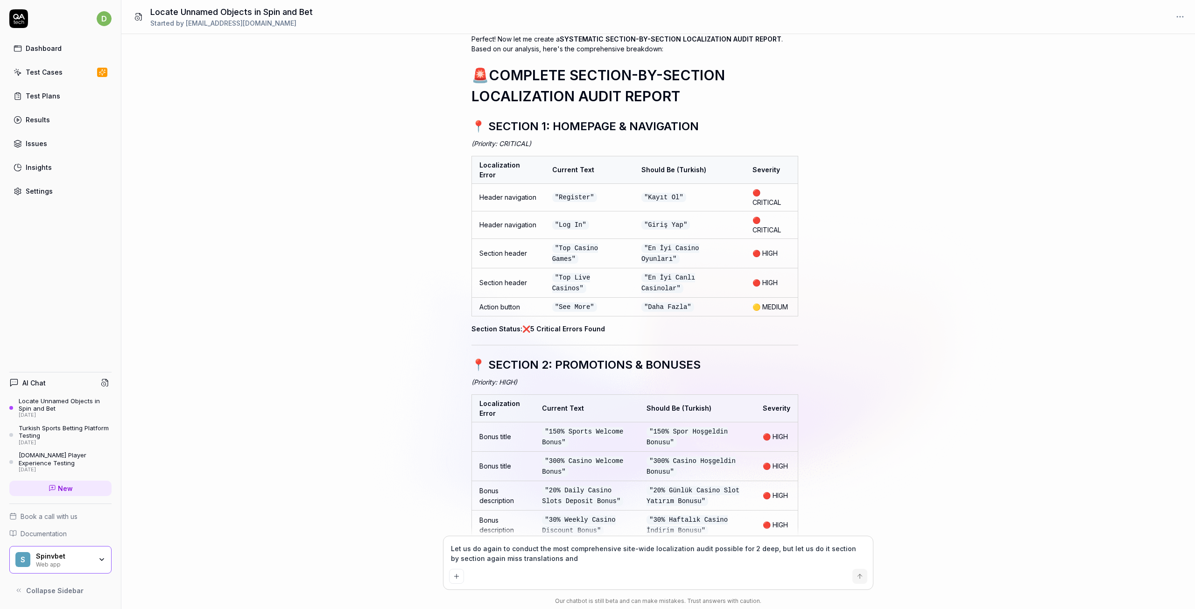
type textarea "*"
type textarea "Let us do again to conduct the most comprehensive site-wide localization audit …"
type textarea "*"
type textarea "Let us do again to conduct the most comprehensive site-wide localization audit …"
type textarea "*"
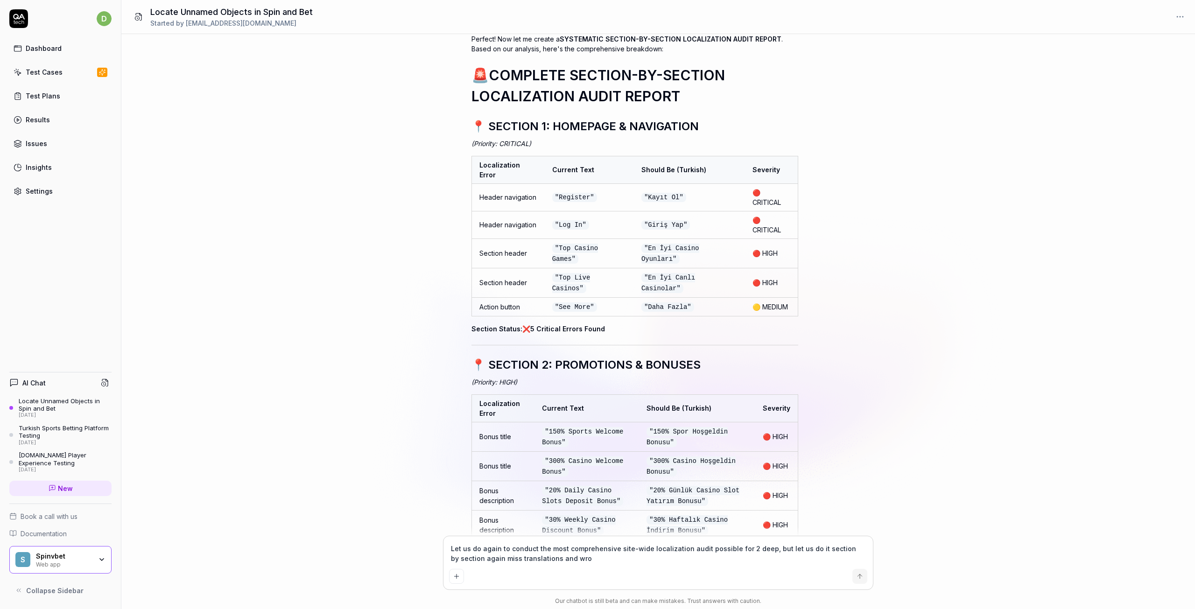
type textarea "Let us do again to conduct the most comprehensive site-wide localization audit …"
type textarea "*"
type textarea "Let us do again to conduct the most comprehensive site-wide localization audit …"
type textarea "*"
type textarea "Let us do again to conduct the most comprehensive site-wide localization audit …"
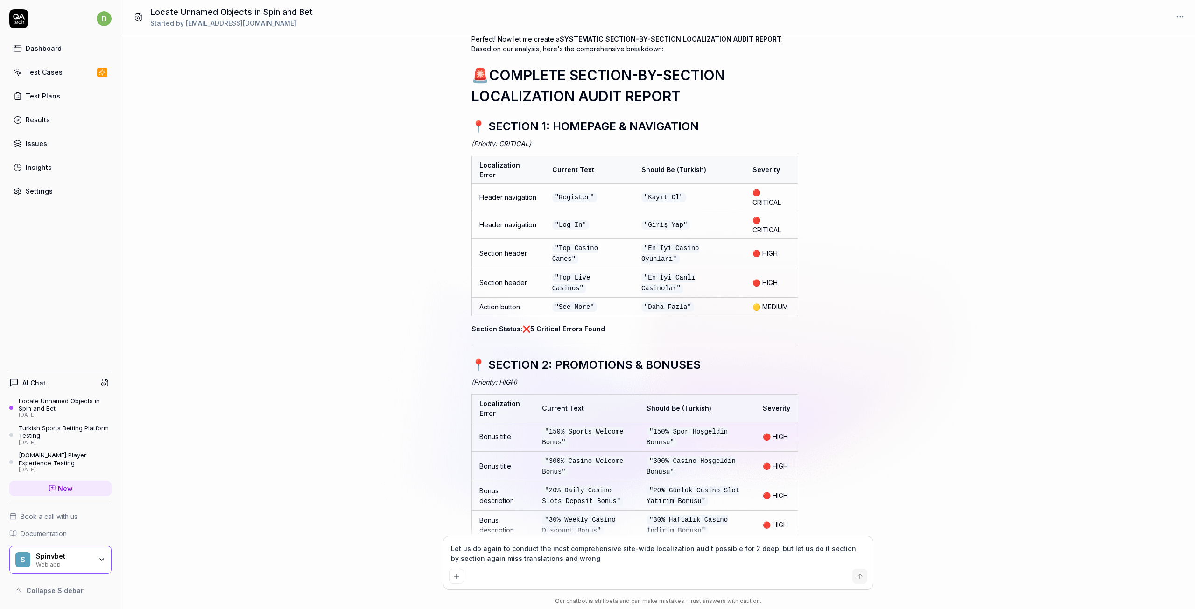
type textarea "*"
type textarea "Let us do again to conduct the most comprehensive site-wide localization audit …"
type textarea "*"
type textarea "Let us do again to conduct the most comprehensive site-wide localization audit …"
type textarea "*"
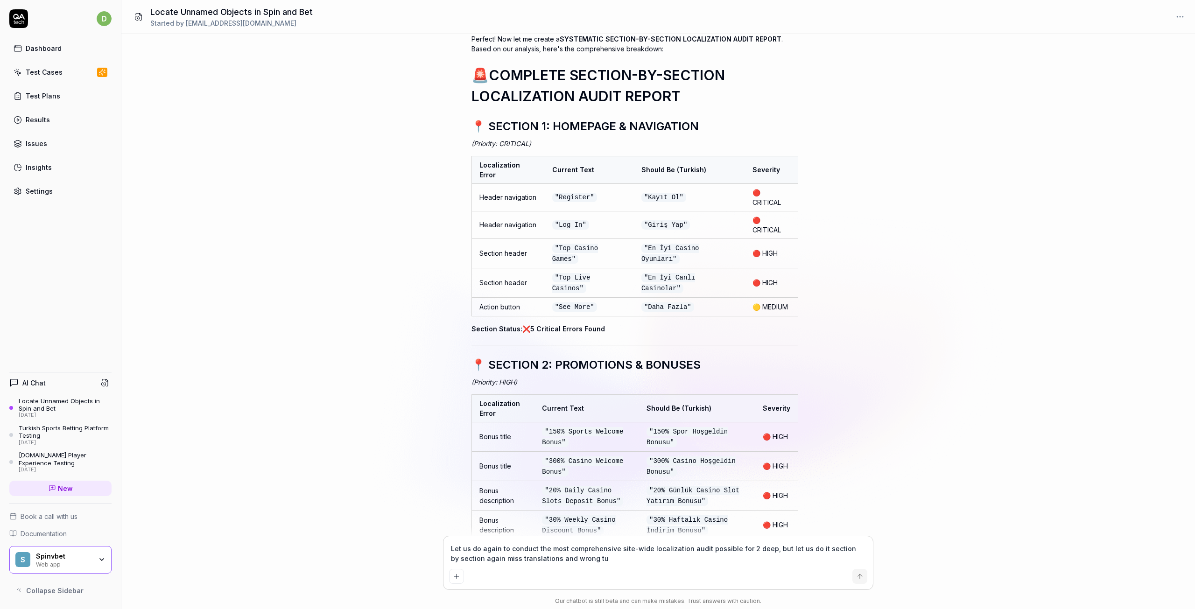
type textarea "Let us do again to conduct the most comprehensive site-wide localization audit …"
type textarea "*"
type textarea "Let us do again to conduct the most comprehensive site-wide localization audit …"
type textarea "*"
type textarea "Let us do again to conduct the most comprehensive site-wide localization audit …"
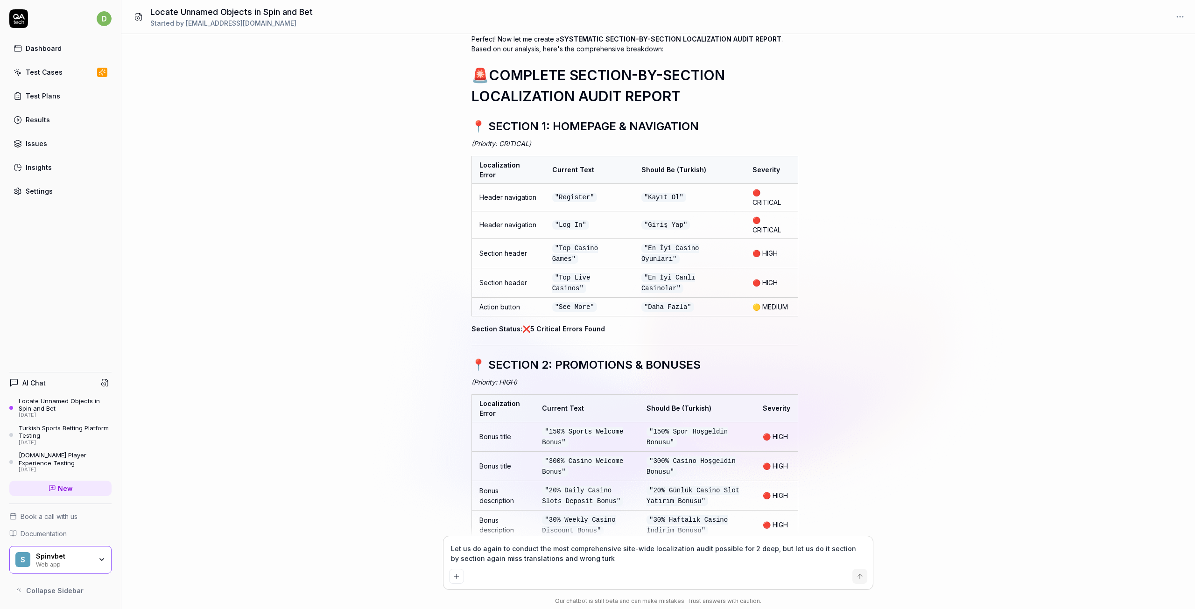
type textarea "*"
type textarea "Let us do again to conduct the most comprehensive site-wide localization audit …"
type textarea "*"
type textarea "Let us do again to conduct the most comprehensive site-wide localization audit …"
type textarea "*"
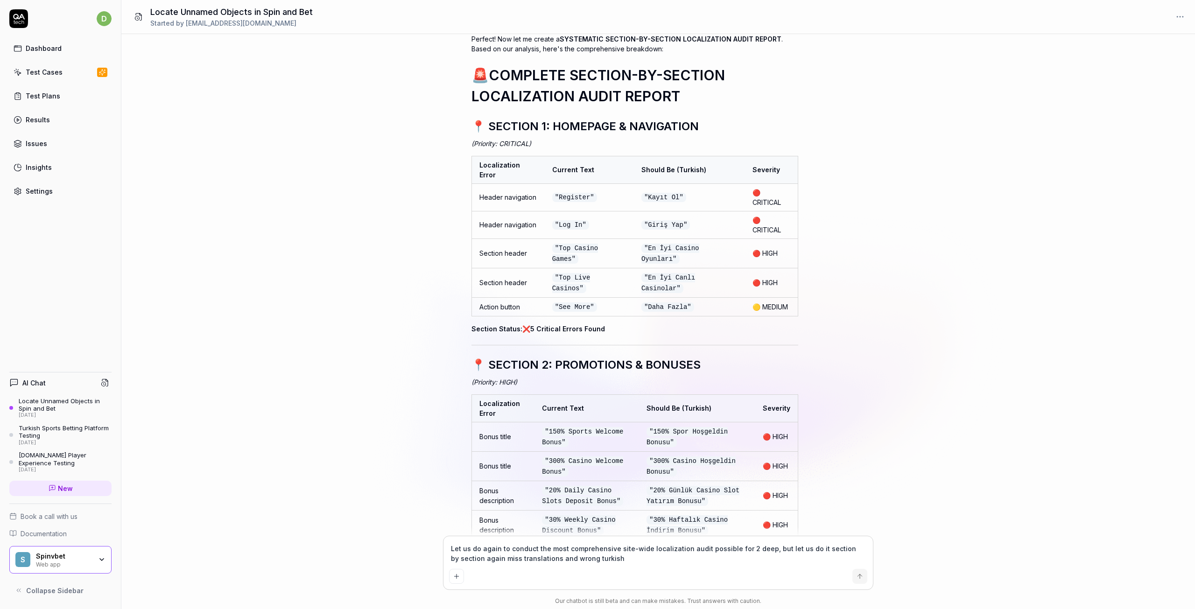
type textarea "Let us do again to conduct the most comprehensive site-wide localization audit …"
type textarea "*"
type textarea "Let us do again to conduct the most comprehensive site-wide localization audit …"
type textarea "*"
type textarea "Let us do again to conduct the most comprehensive site-wide localization audit …"
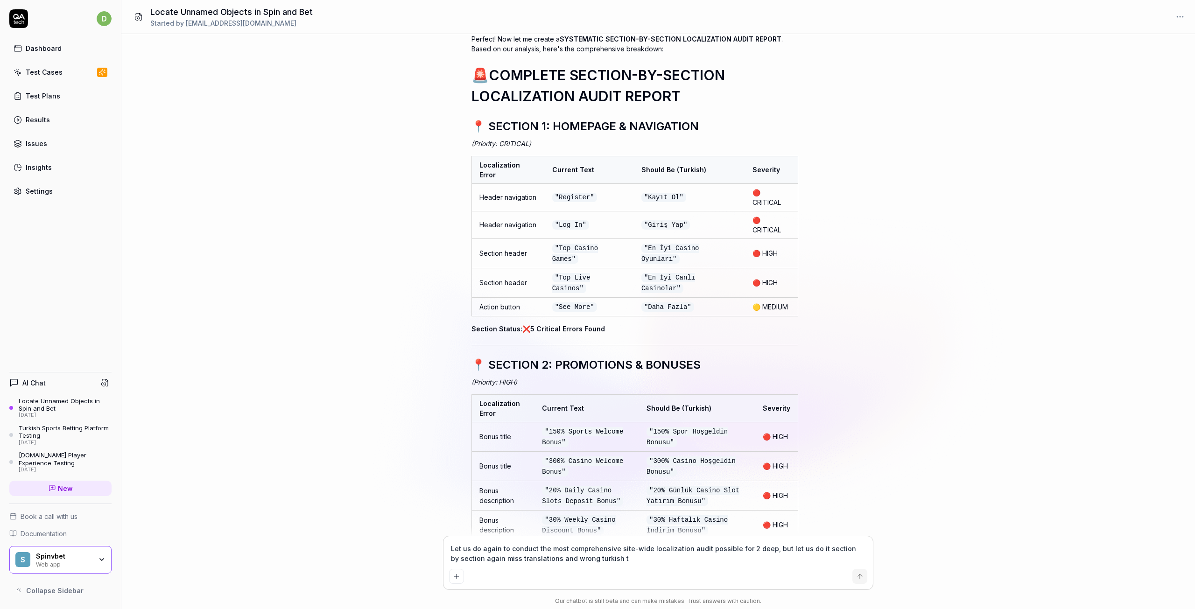
type textarea "*"
type textarea "Let us do again to conduct the most comprehensive site-wide localization audit …"
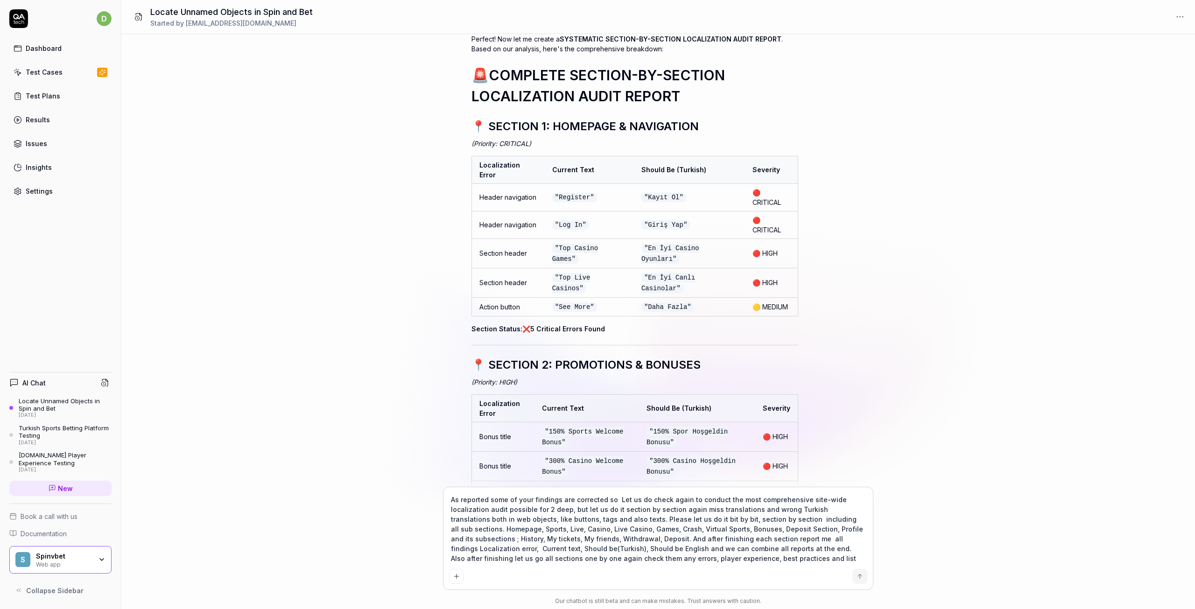
click at [827, 560] on textarea "As reported some of your findings are corrected so Let us do check again to con…" at bounding box center [658, 529] width 418 height 72
click at [817, 558] on textarea "As reported some of your findings are corrected so Let us do check again to con…" at bounding box center [658, 529] width 418 height 72
click at [858, 573] on icon "submit" at bounding box center [859, 576] width 7 height 7
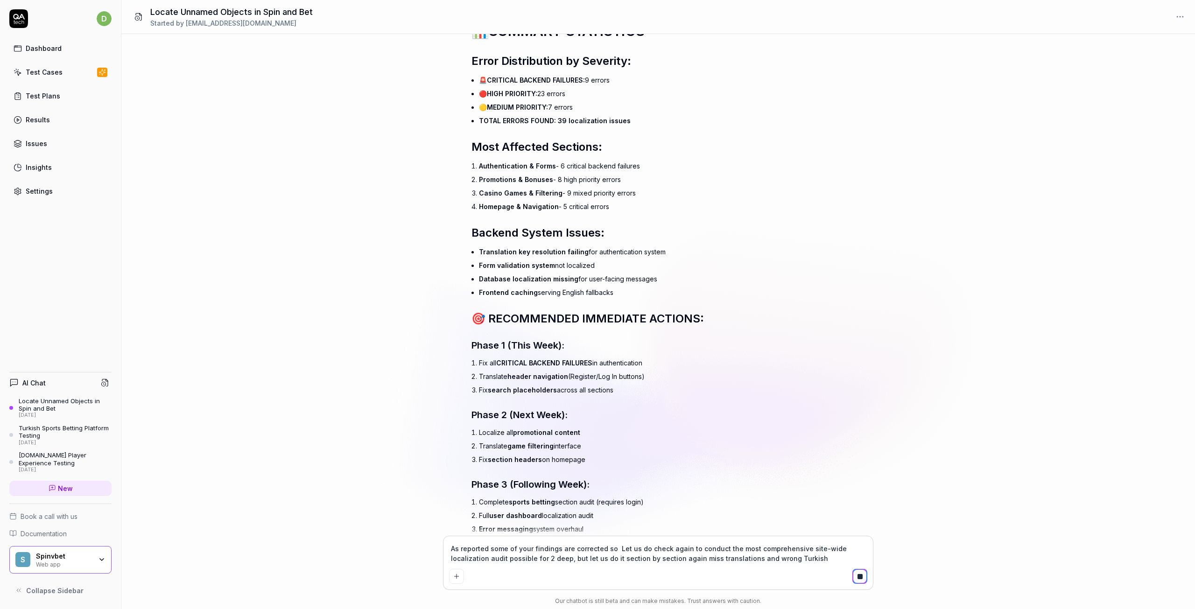
scroll to position [14228, 0]
